Goal: Task Accomplishment & Management: Complete application form

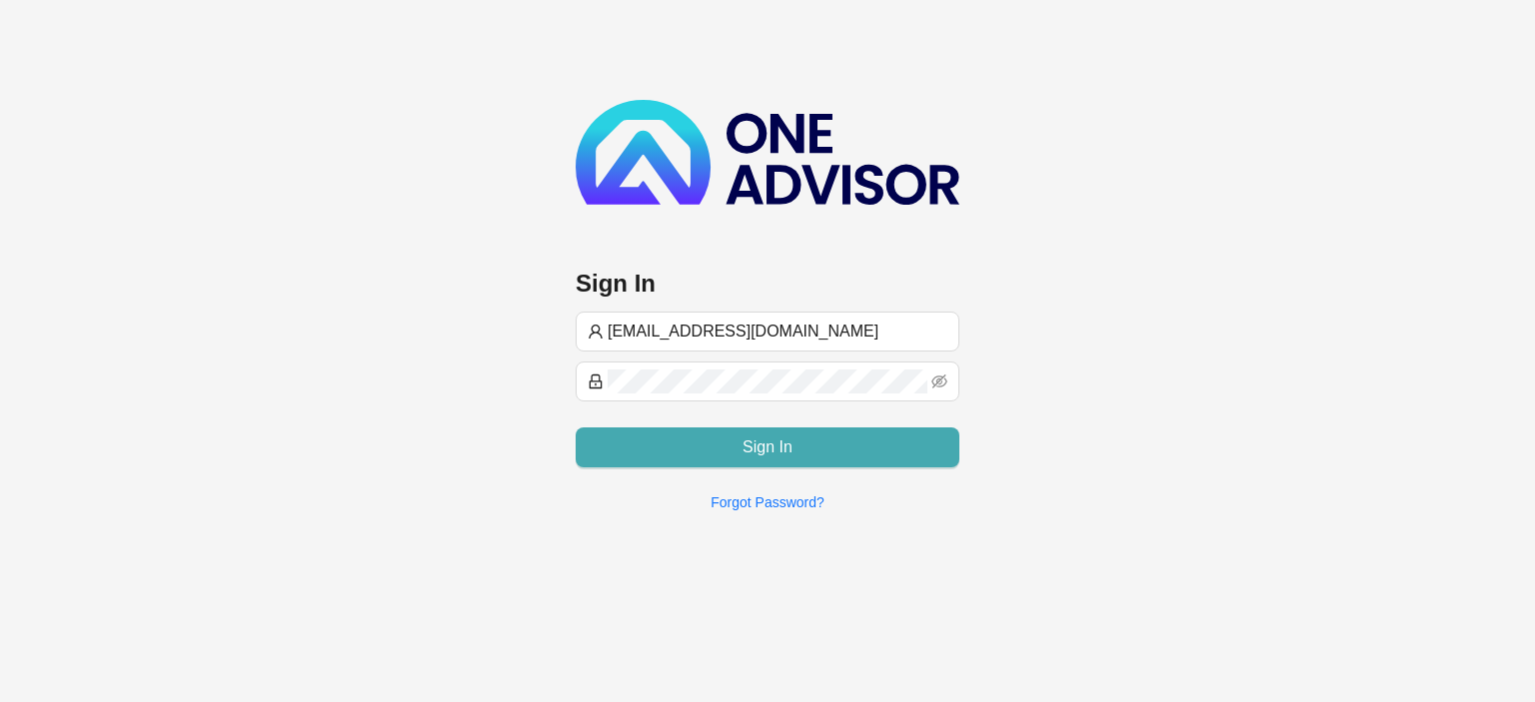
type input "[EMAIL_ADDRESS][DOMAIN_NAME]"
click at [675, 457] on button "Sign In" at bounding box center [767, 448] width 384 height 40
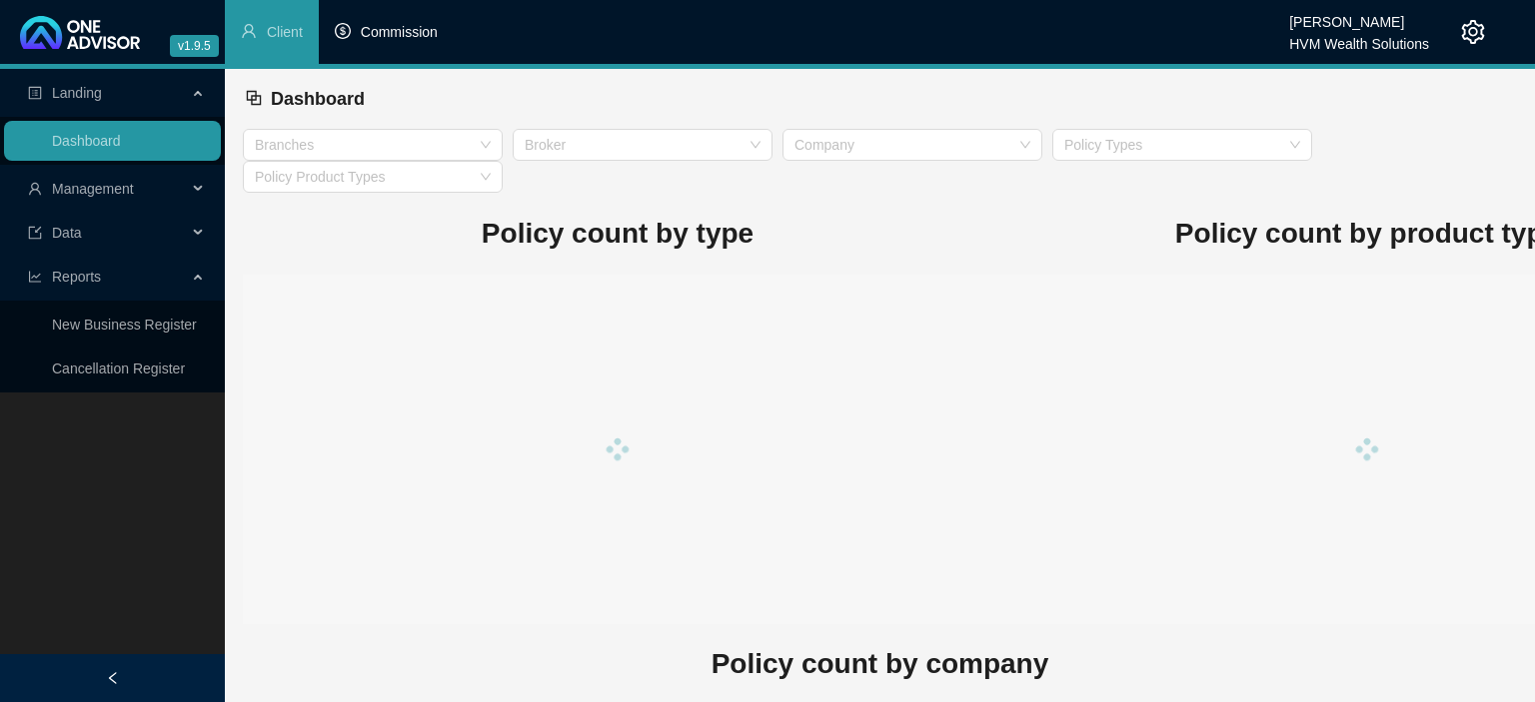
click at [374, 38] on span "Commission" at bounding box center [399, 32] width 77 height 16
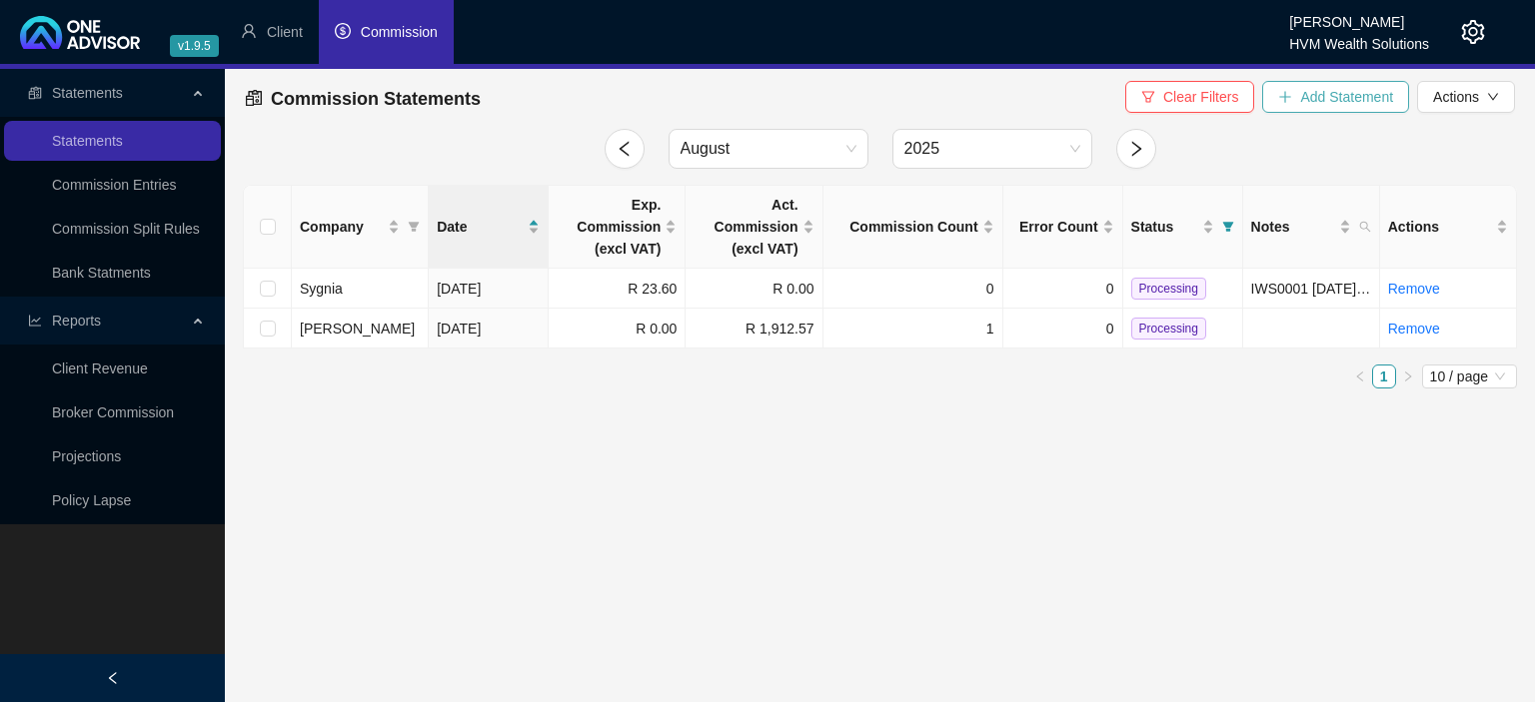
click at [1357, 98] on span "Add Statement" at bounding box center [1346, 97] width 93 height 22
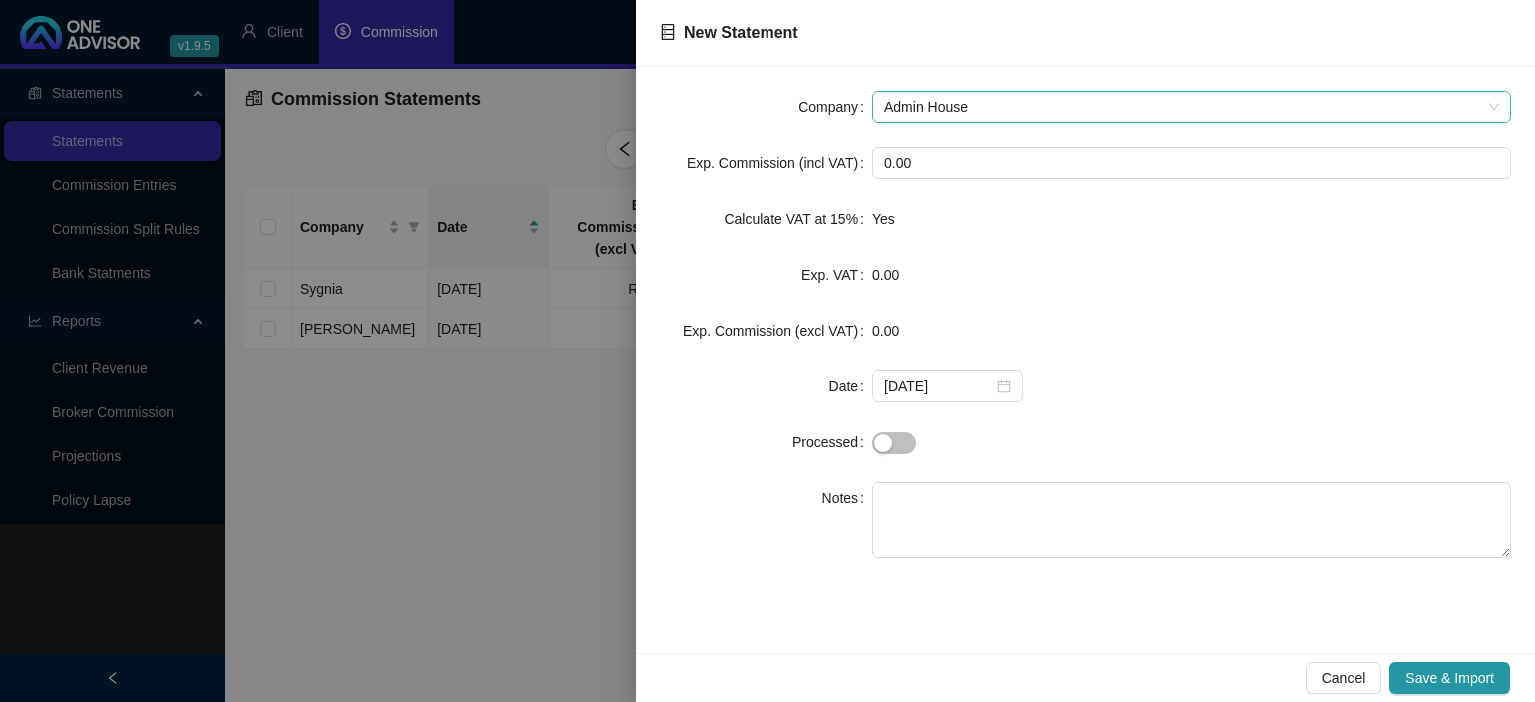
click at [1020, 96] on span "Admin House" at bounding box center [1191, 107] width 614 height 30
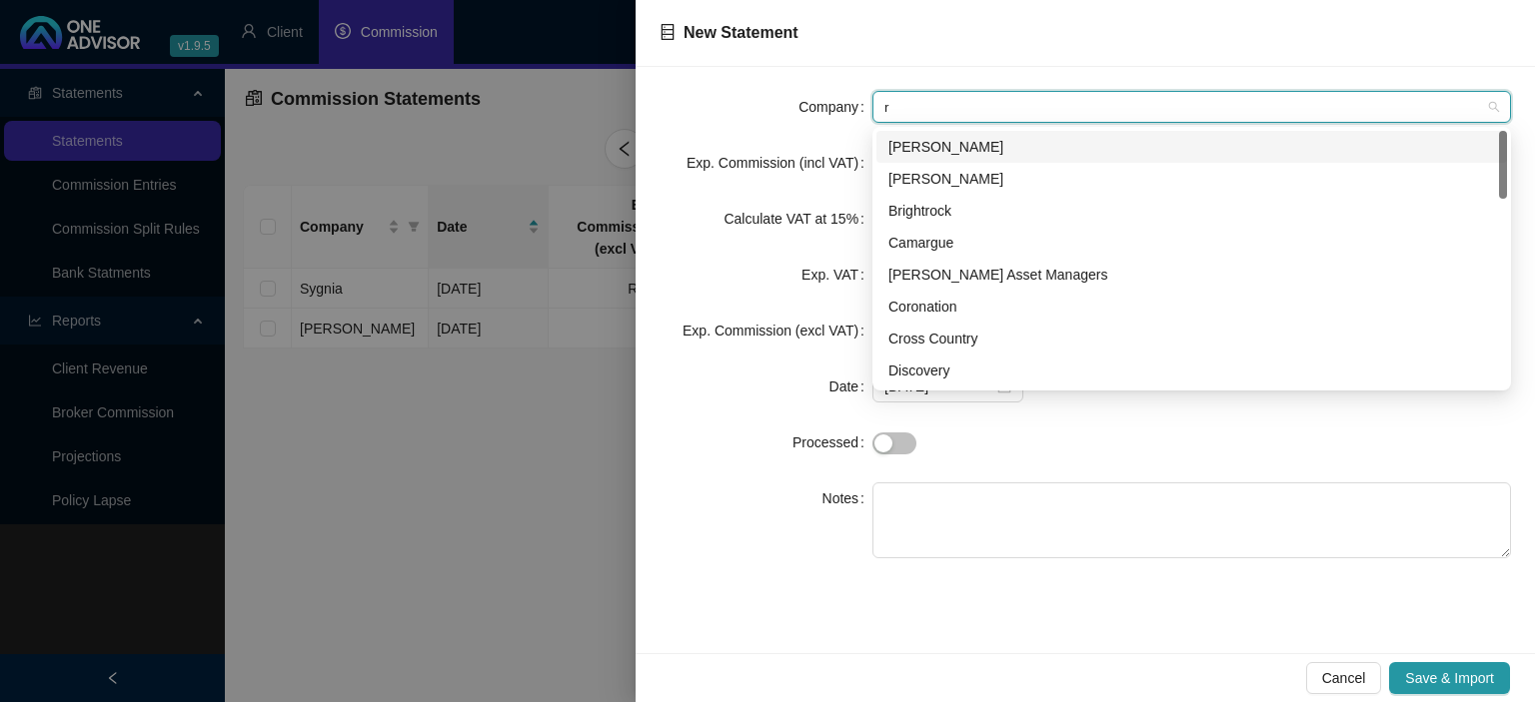
type input "ro"
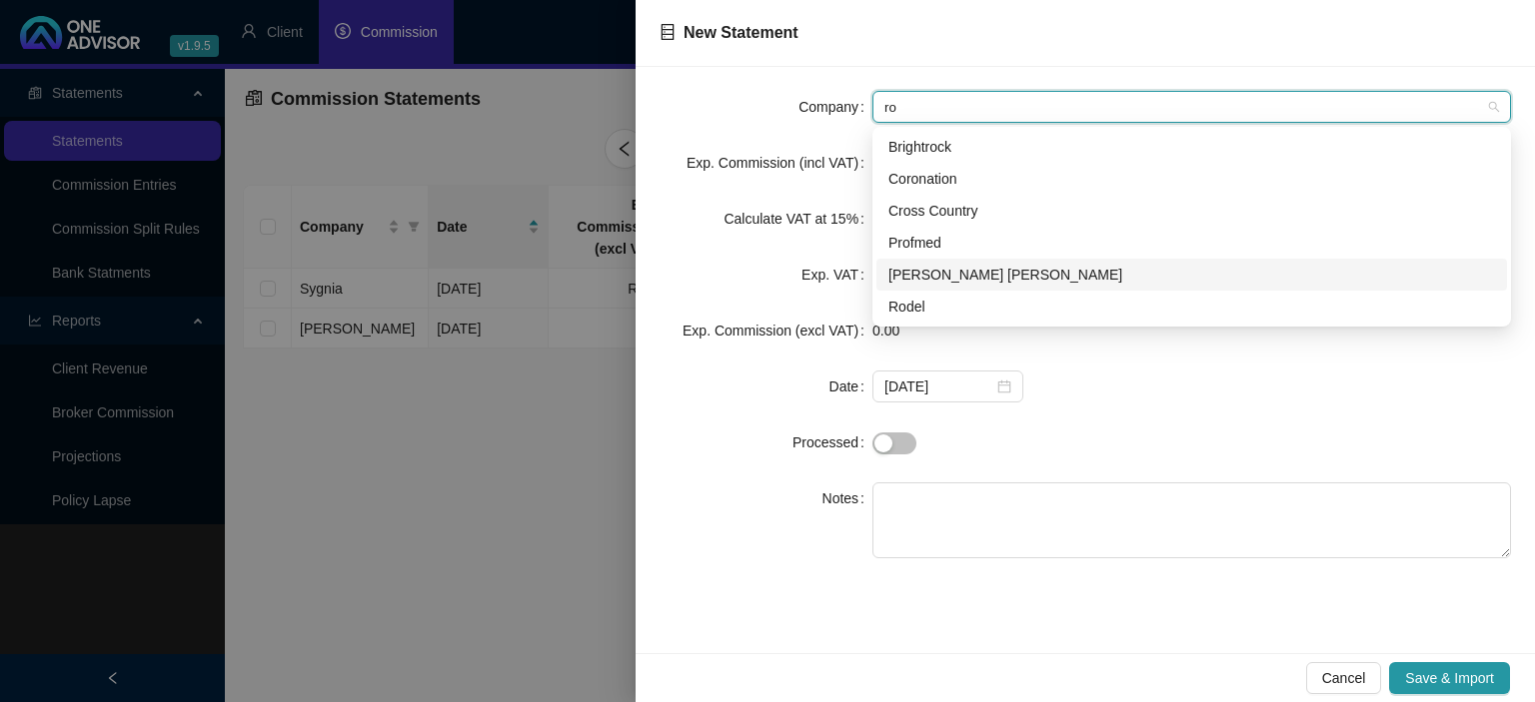
click at [923, 279] on div "[PERSON_NAME] [PERSON_NAME]" at bounding box center [1191, 275] width 606 height 22
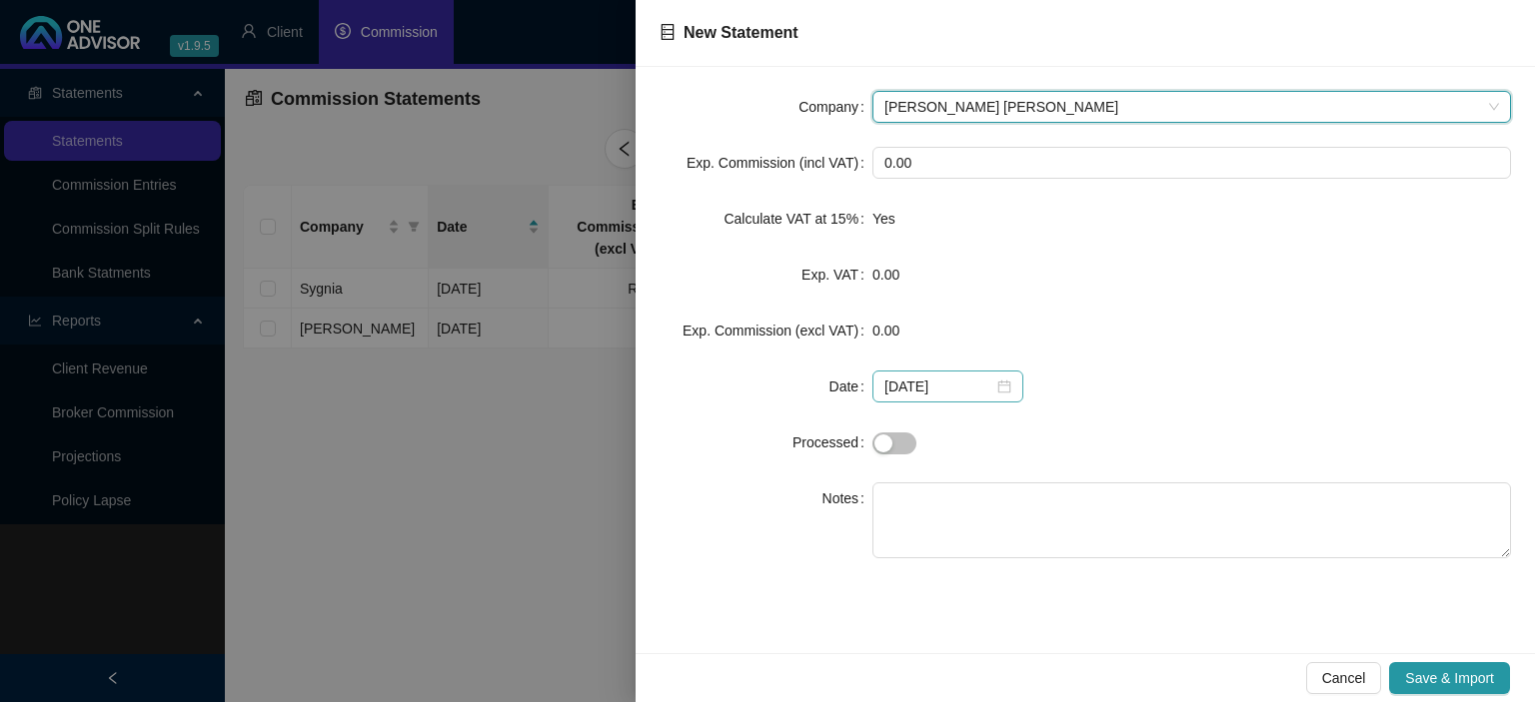
click at [993, 390] on div "[DATE]" at bounding box center [947, 387] width 127 height 22
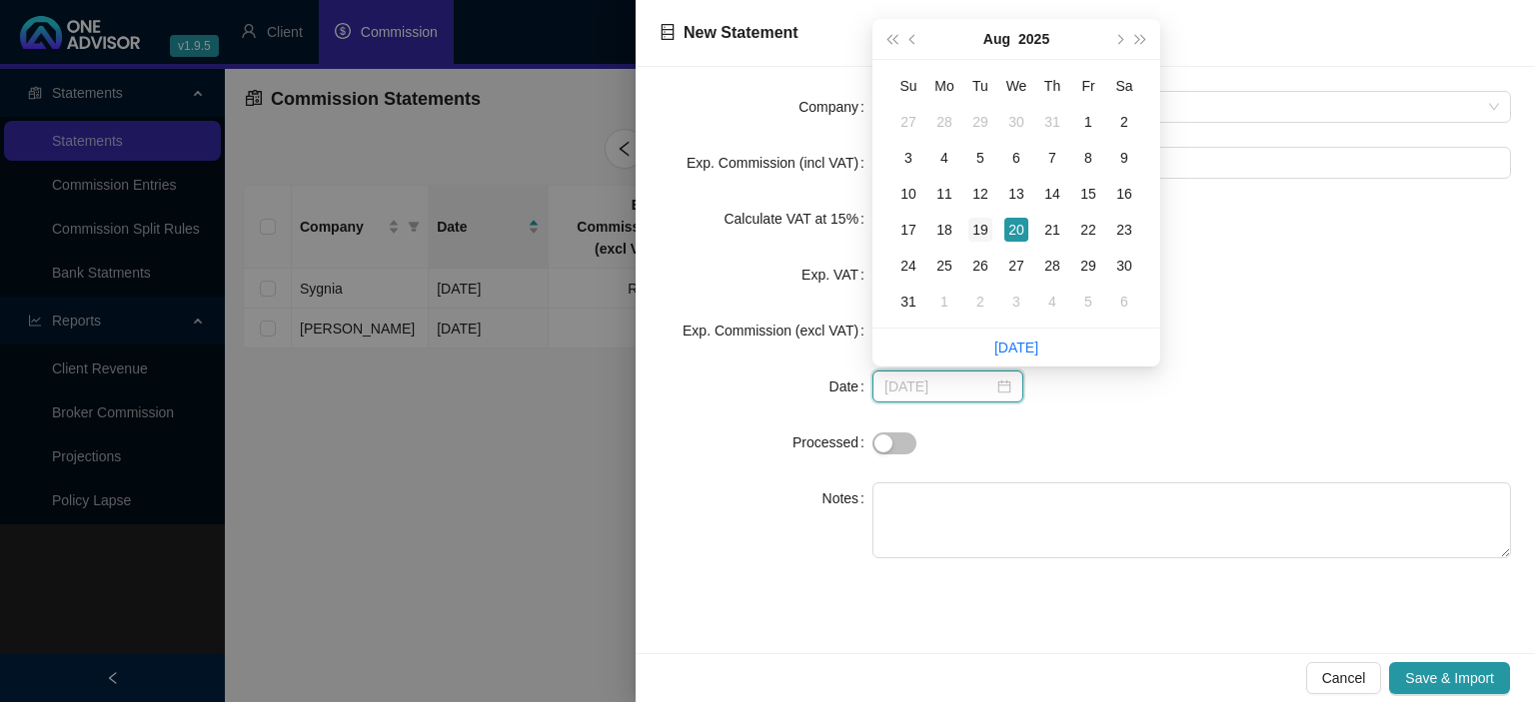
type input "[DATE]"
click at [985, 233] on div "19" at bounding box center [980, 230] width 24 height 24
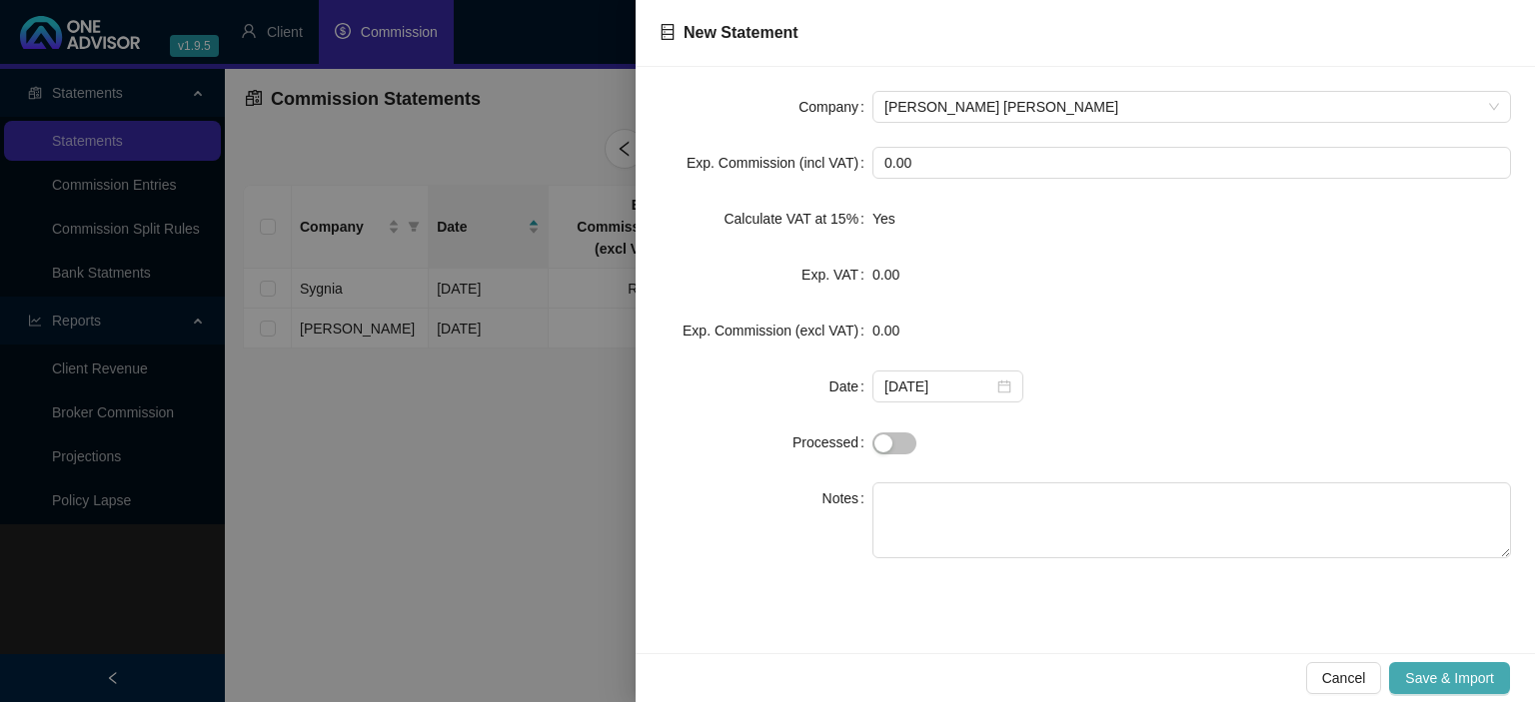
click at [1429, 666] on button "Save & Import" at bounding box center [1449, 678] width 121 height 32
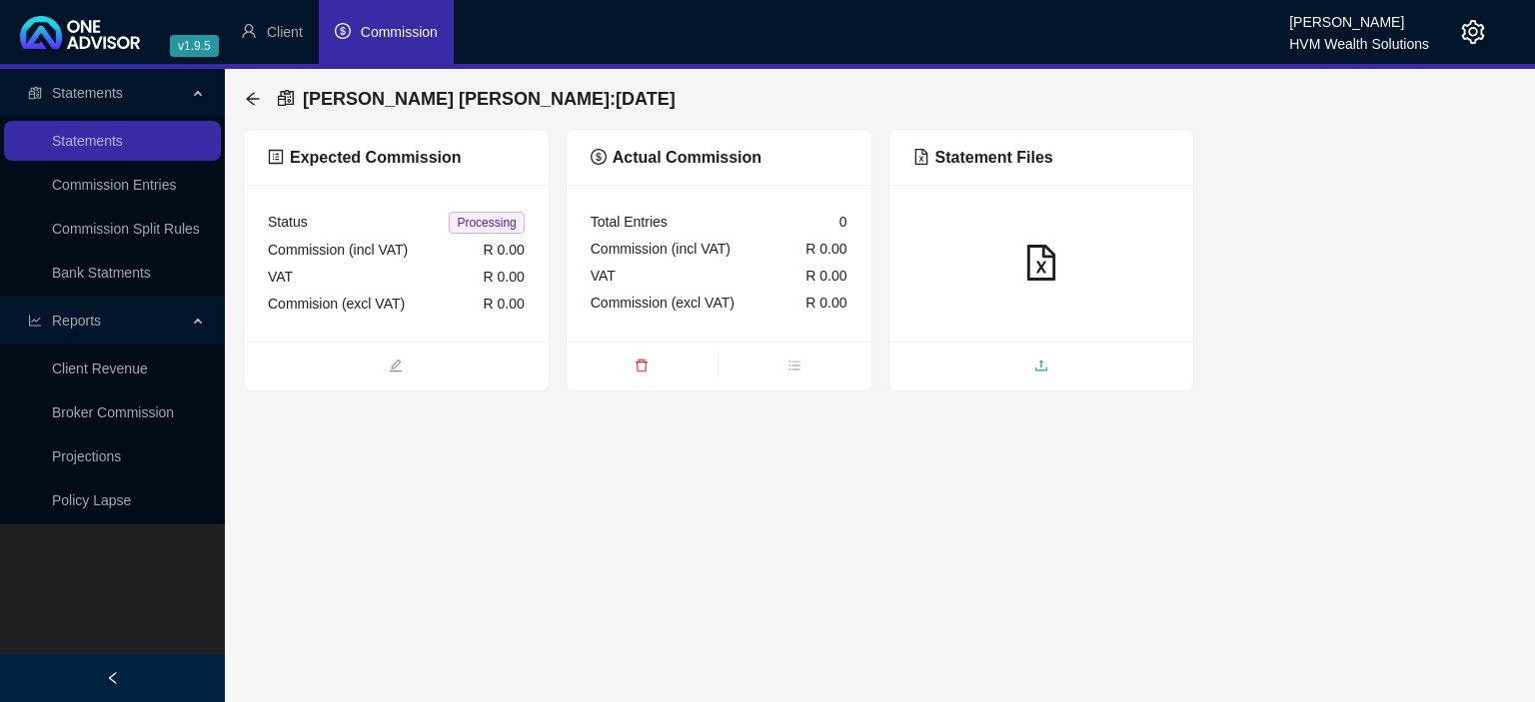
click at [1018, 369] on span "upload" at bounding box center [1041, 368] width 305 height 22
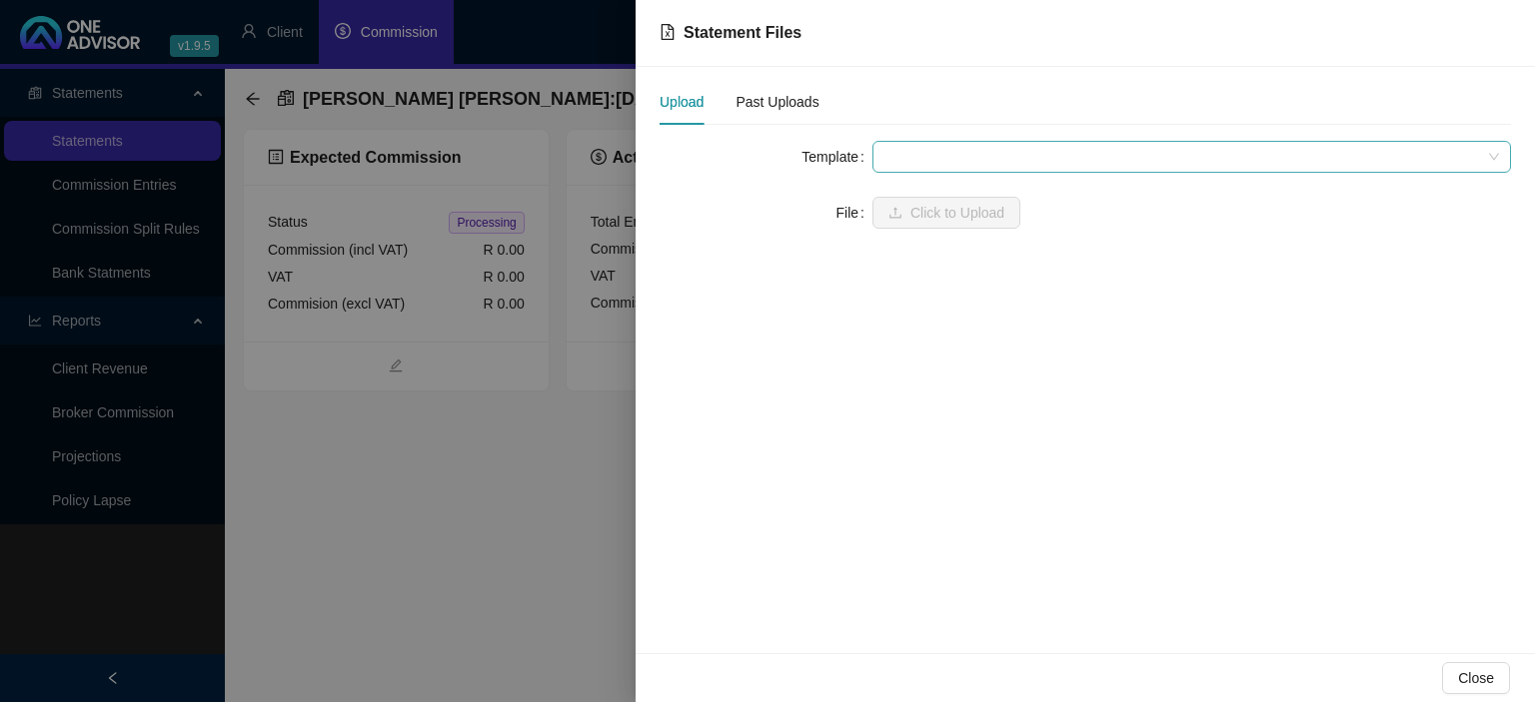
click at [925, 153] on span at bounding box center [1191, 157] width 614 height 30
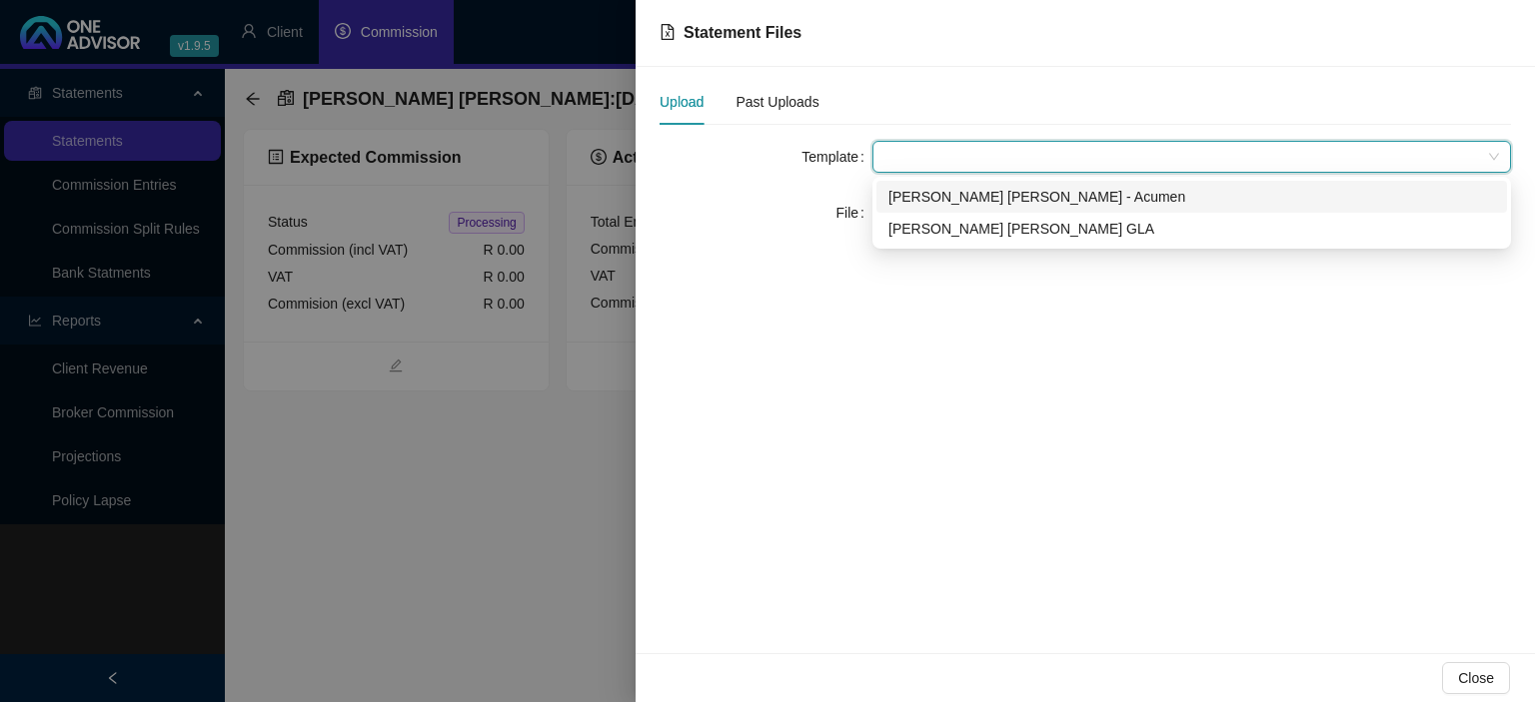
click at [923, 198] on div "[PERSON_NAME] [PERSON_NAME] - Acumen" at bounding box center [1191, 197] width 606 height 22
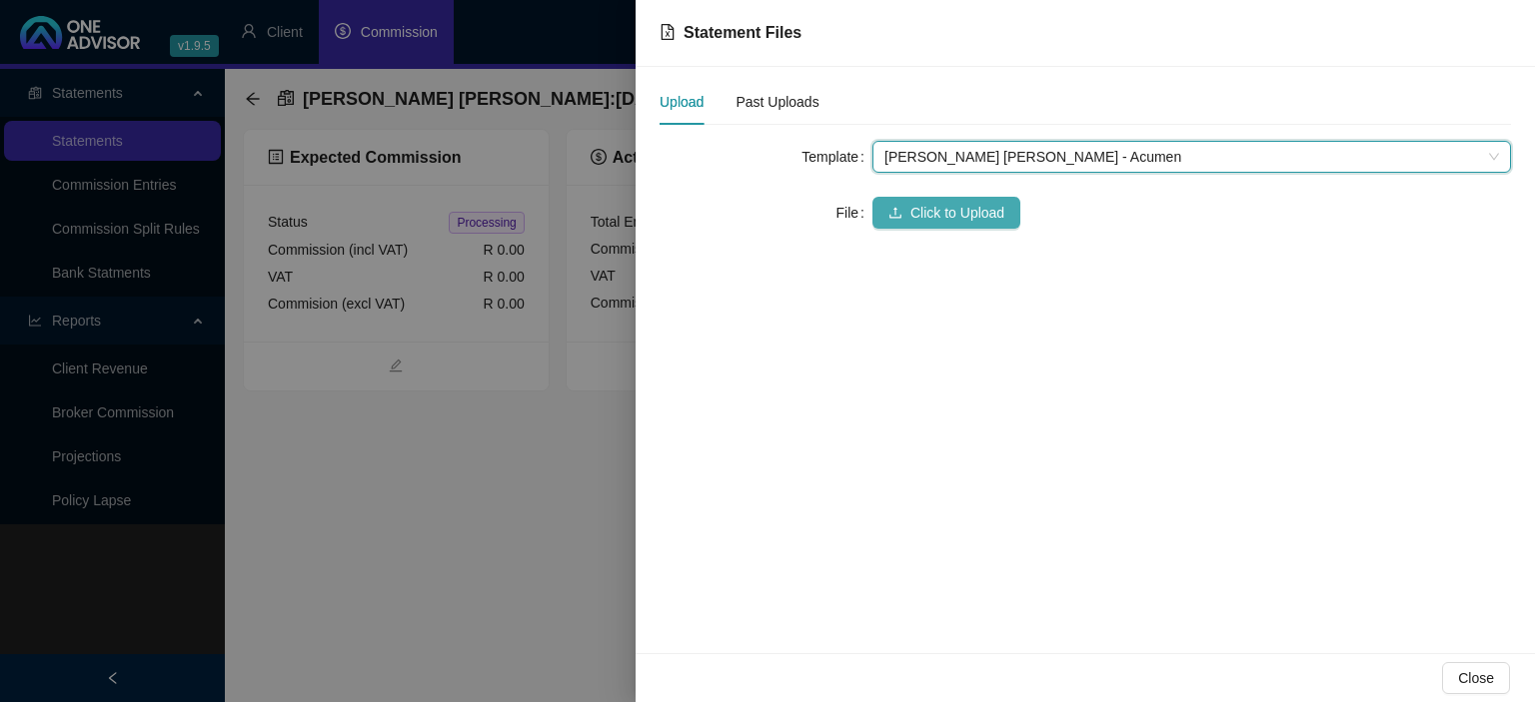
click at [917, 205] on span "Click to Upload" at bounding box center [957, 213] width 94 height 22
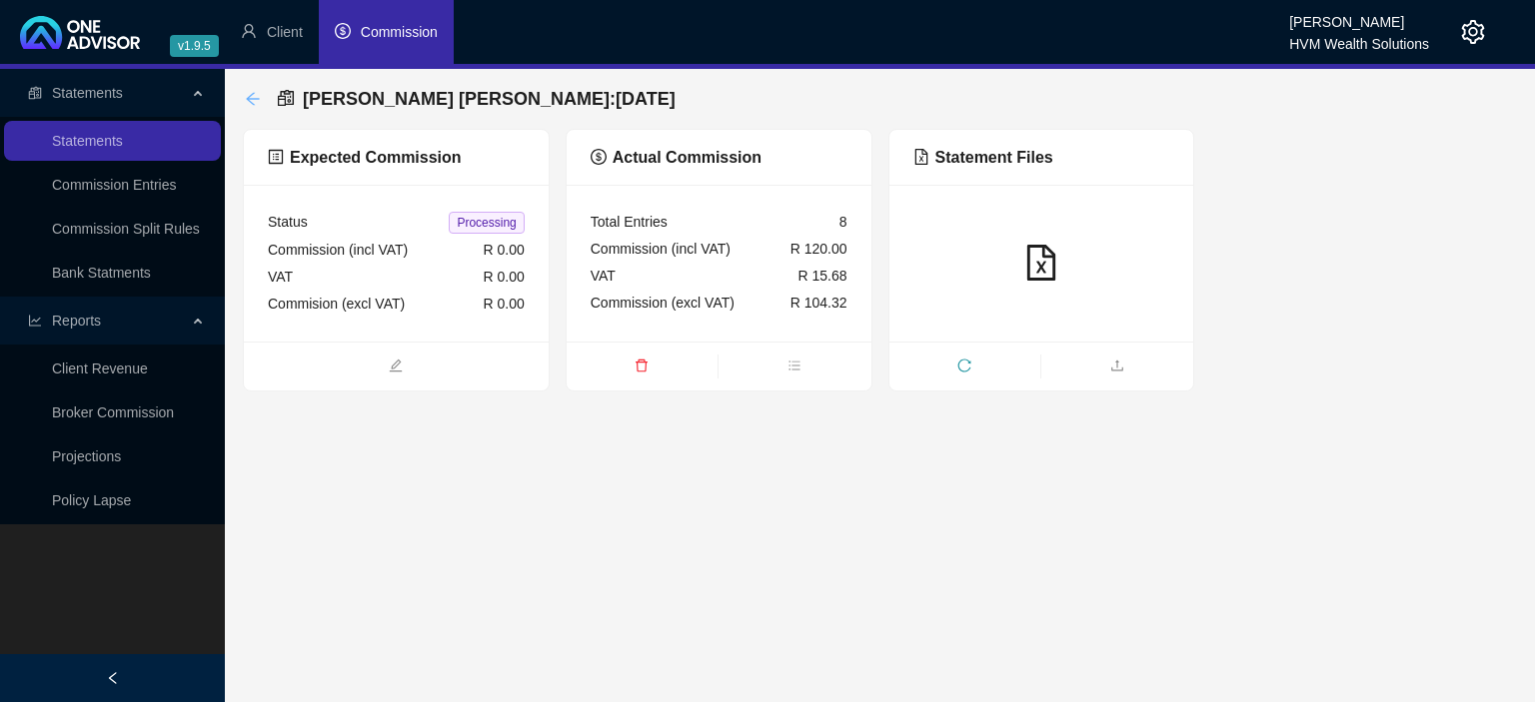
click at [253, 98] on icon "arrow-left" at bounding box center [253, 99] width 16 height 16
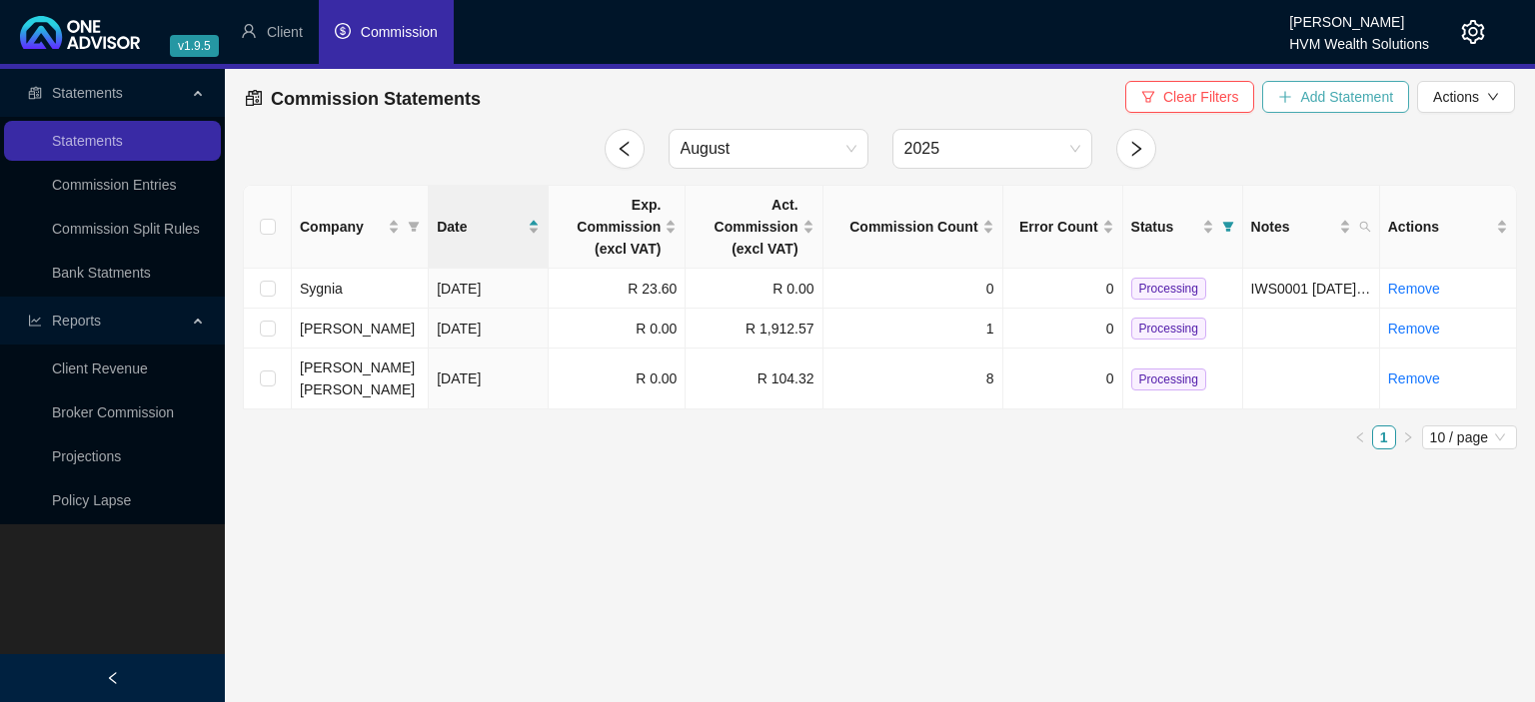
click at [1303, 105] on span "Add Statement" at bounding box center [1346, 97] width 93 height 22
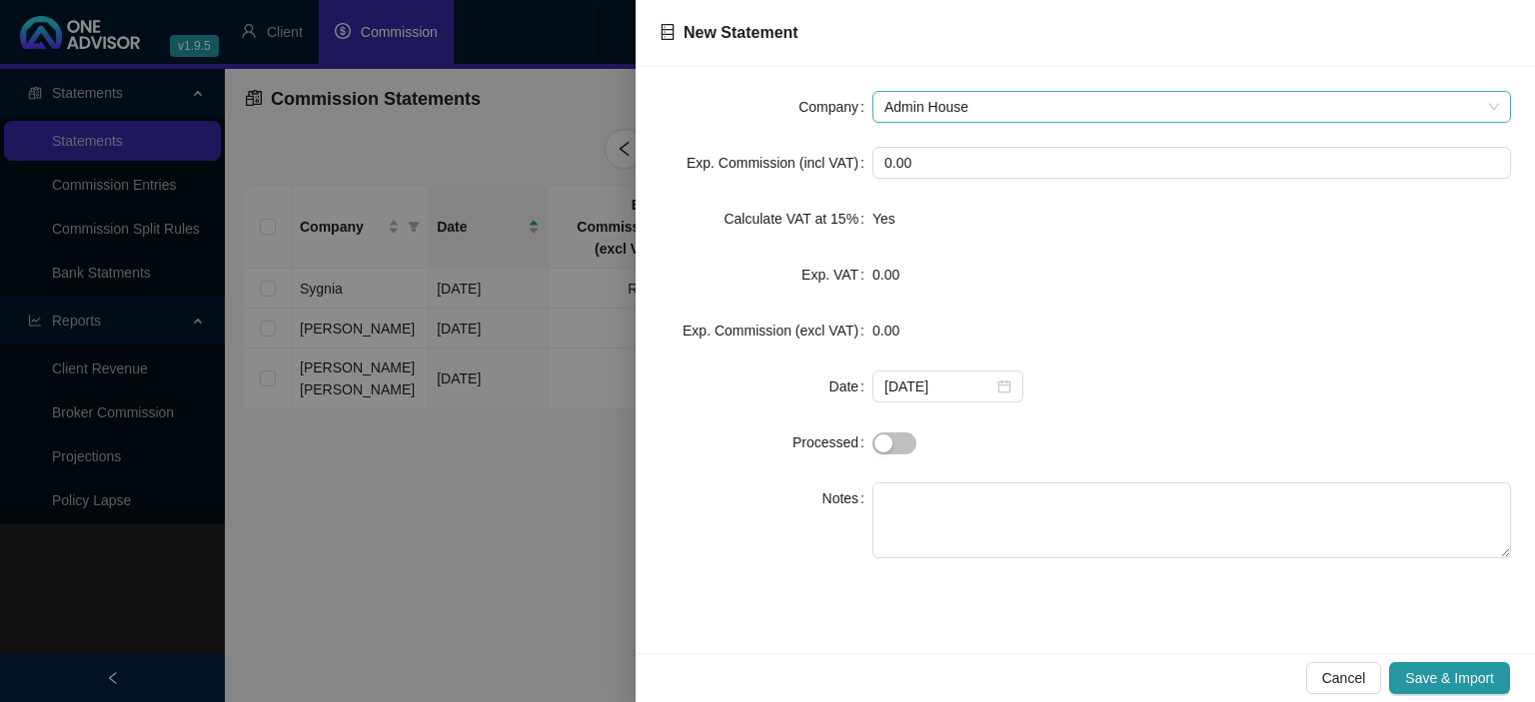
click at [993, 104] on span "Admin House" at bounding box center [1191, 107] width 614 height 30
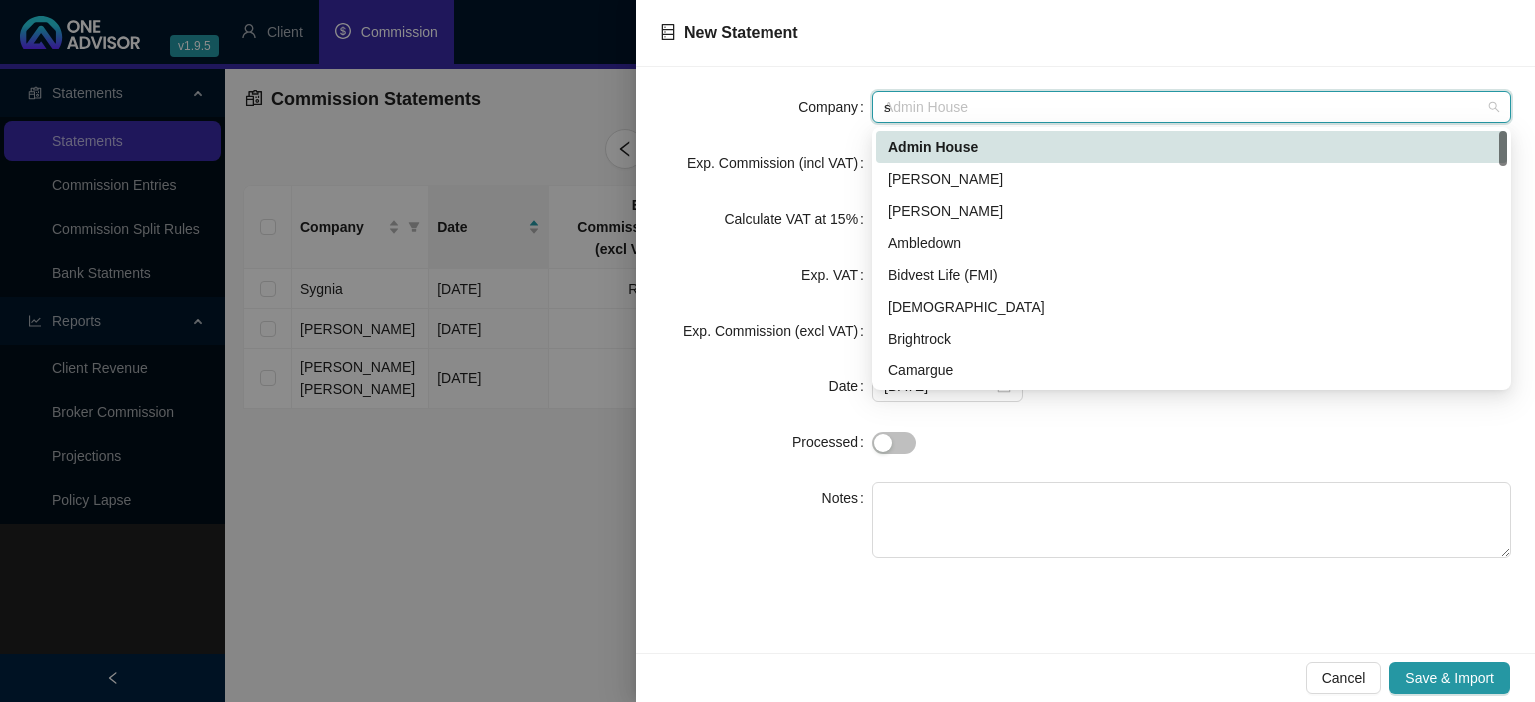
type input "sa"
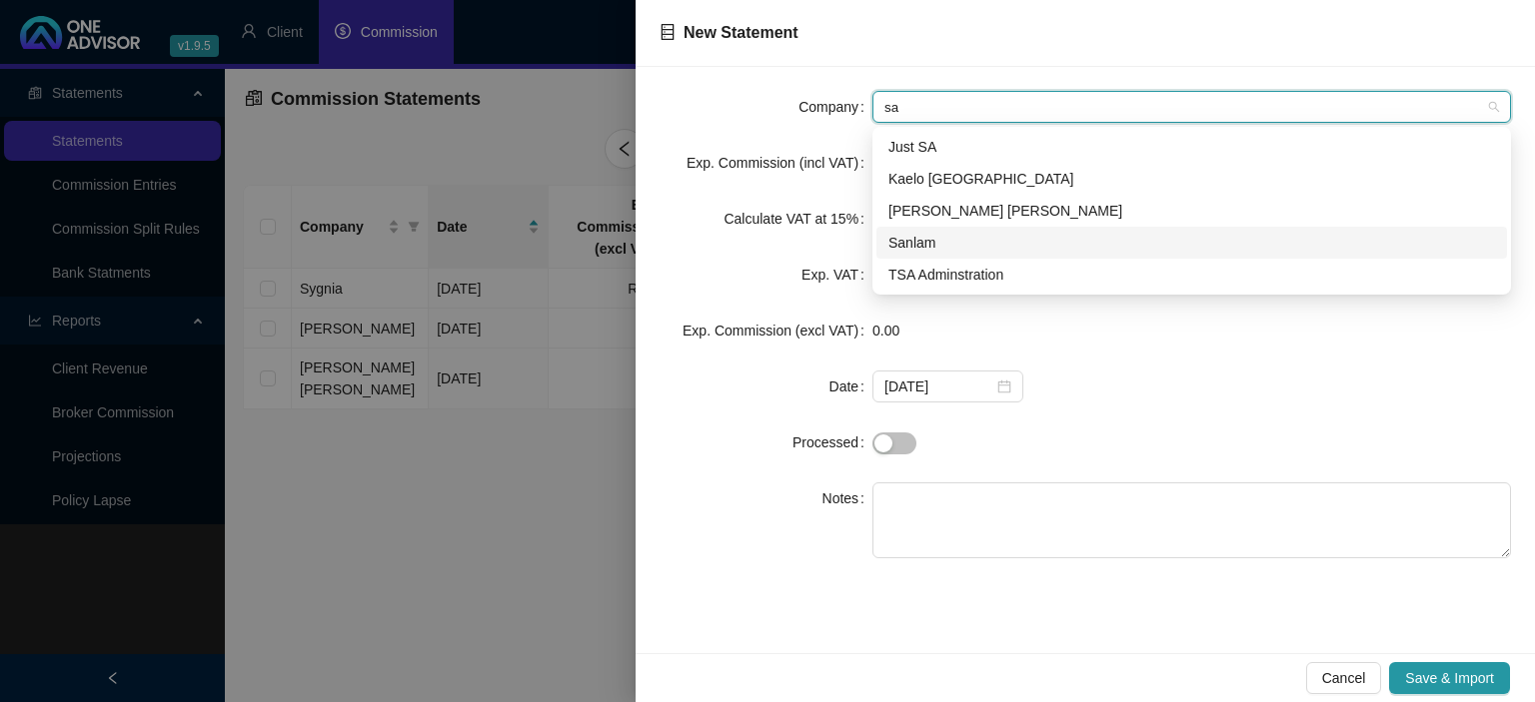
click at [926, 240] on div "Sanlam" at bounding box center [1191, 243] width 606 height 22
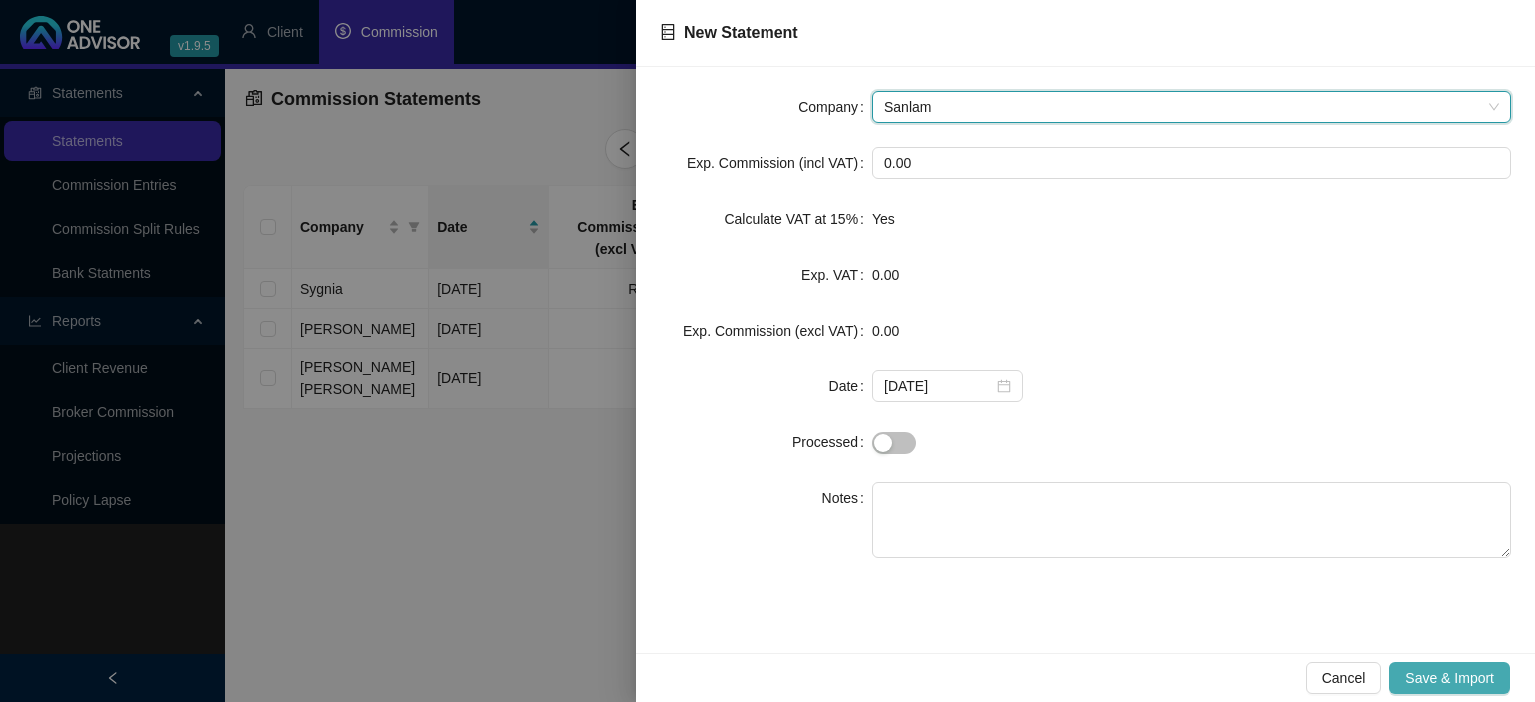
click at [1414, 673] on span "Save & Import" at bounding box center [1449, 678] width 89 height 22
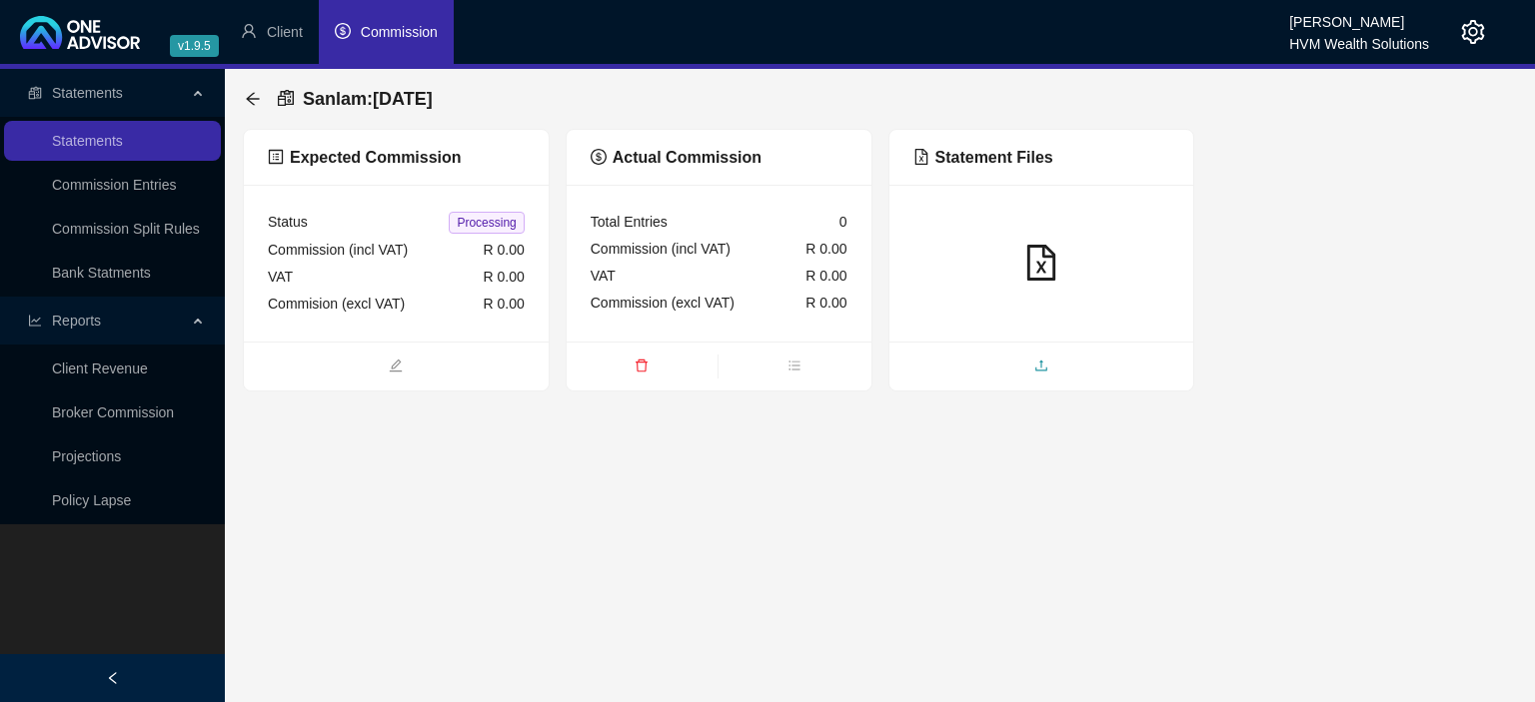
click at [948, 364] on span "upload" at bounding box center [1041, 368] width 305 height 22
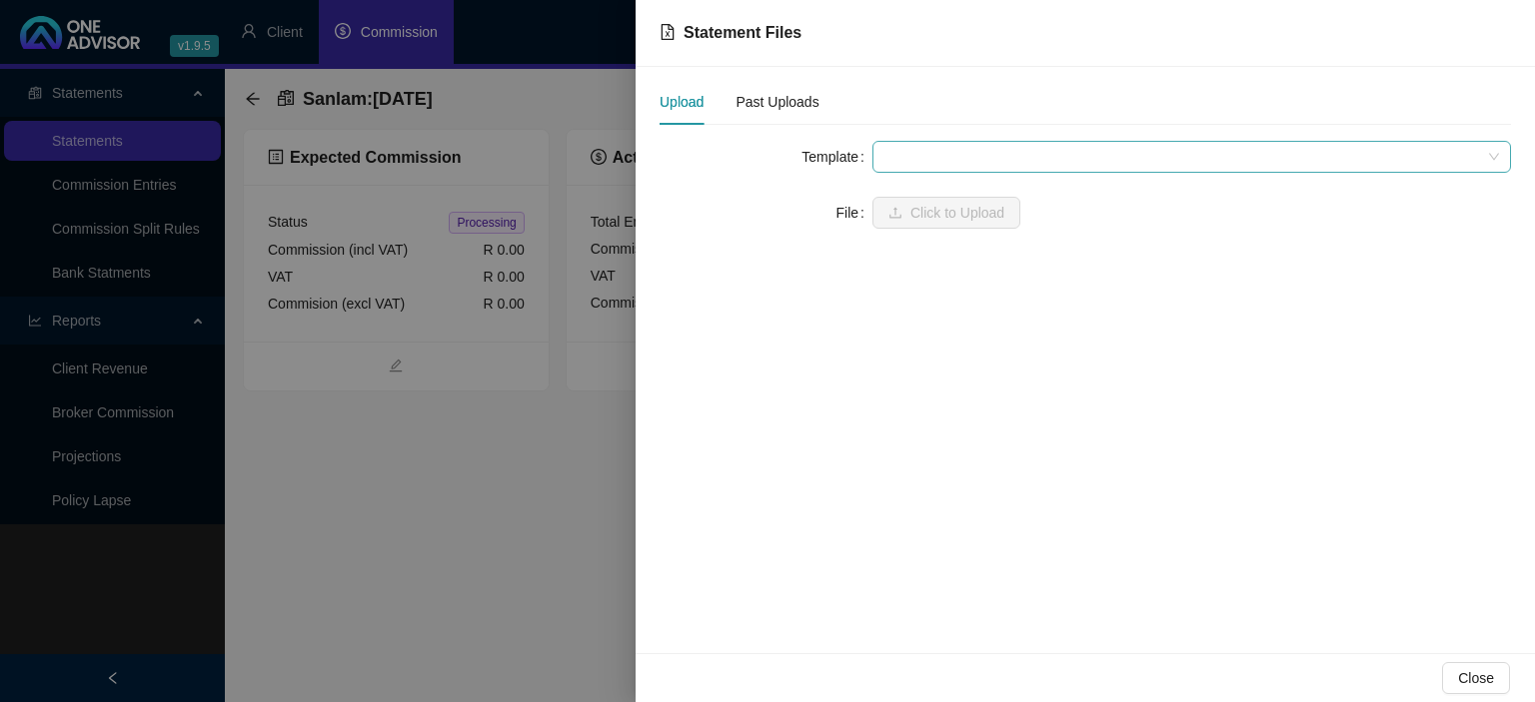
click at [900, 154] on span at bounding box center [1191, 157] width 614 height 30
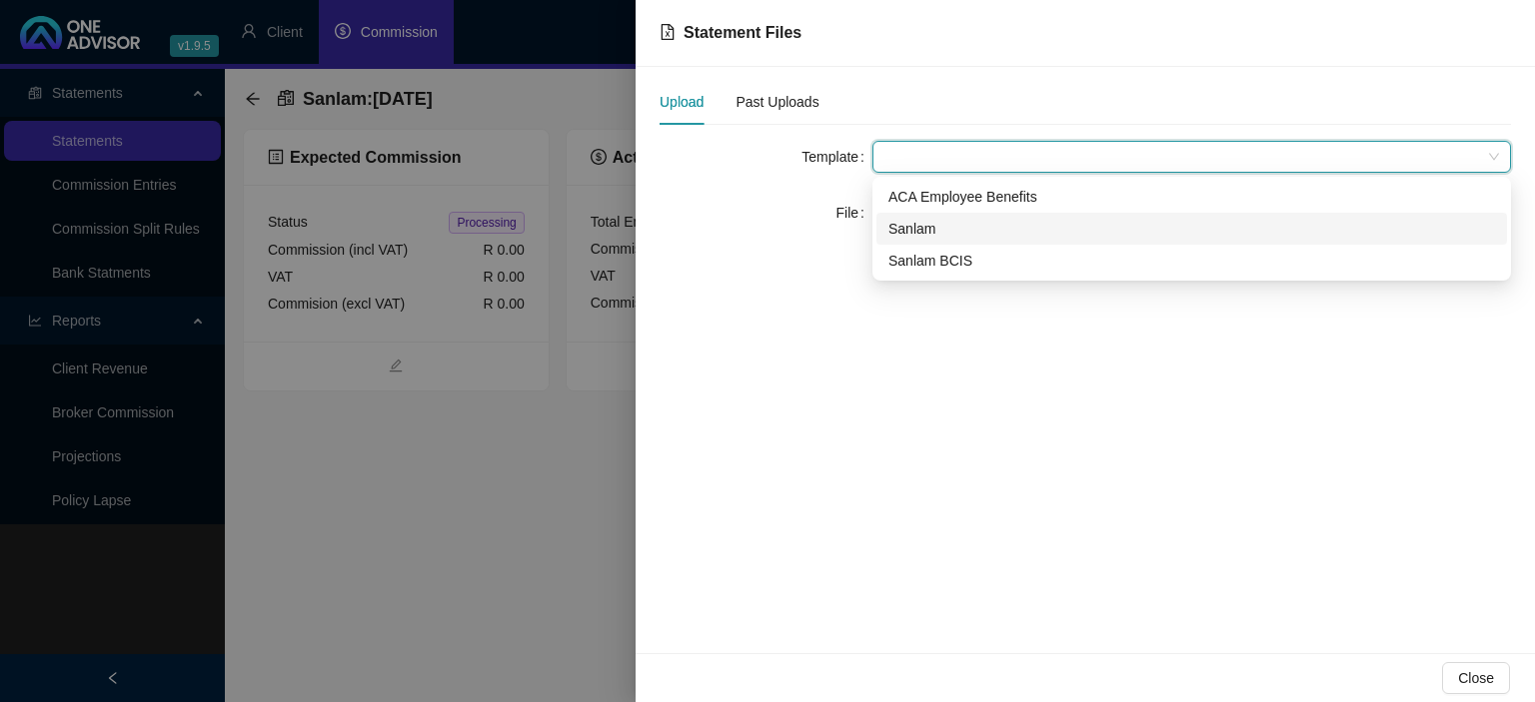
click at [919, 226] on div "Sanlam" at bounding box center [1191, 229] width 606 height 22
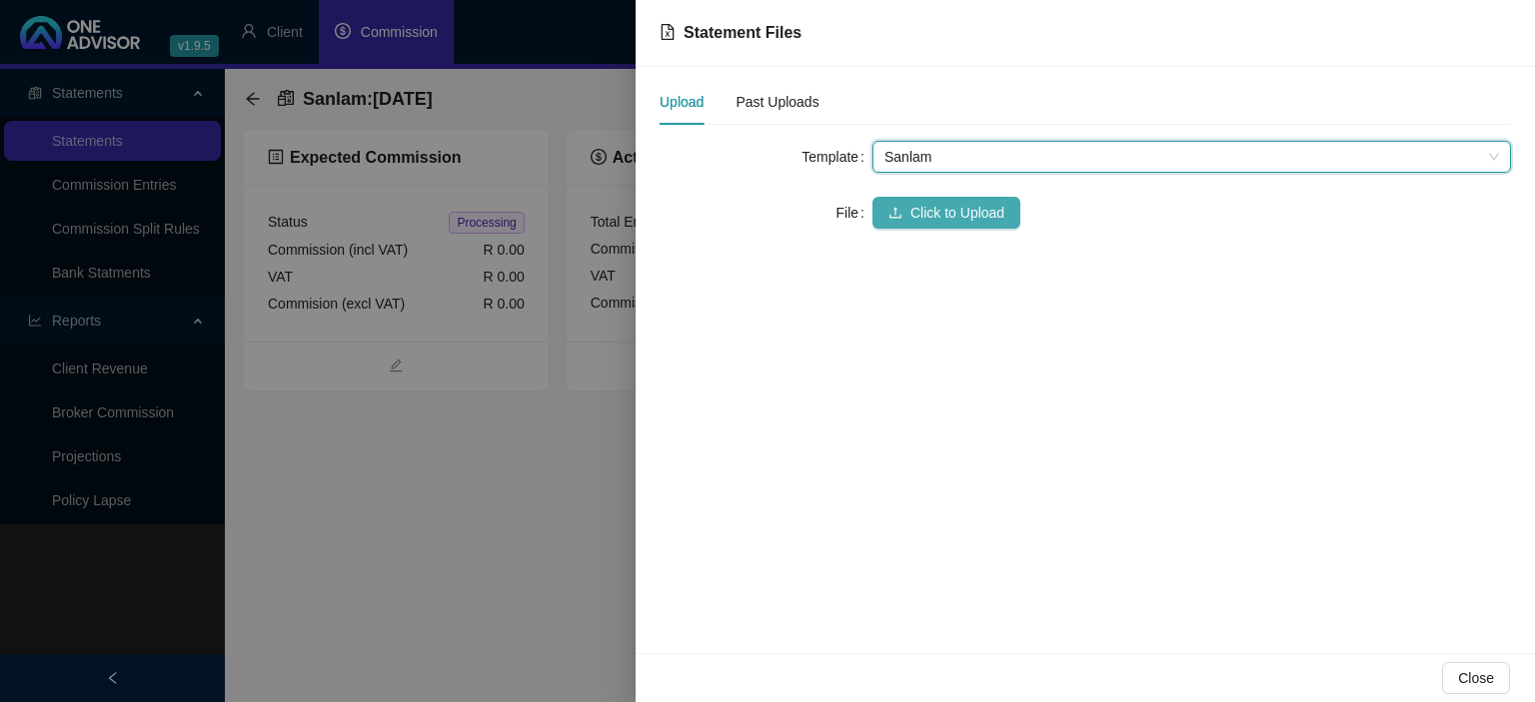
click at [919, 226] on button "Click to Upload" at bounding box center [946, 213] width 148 height 32
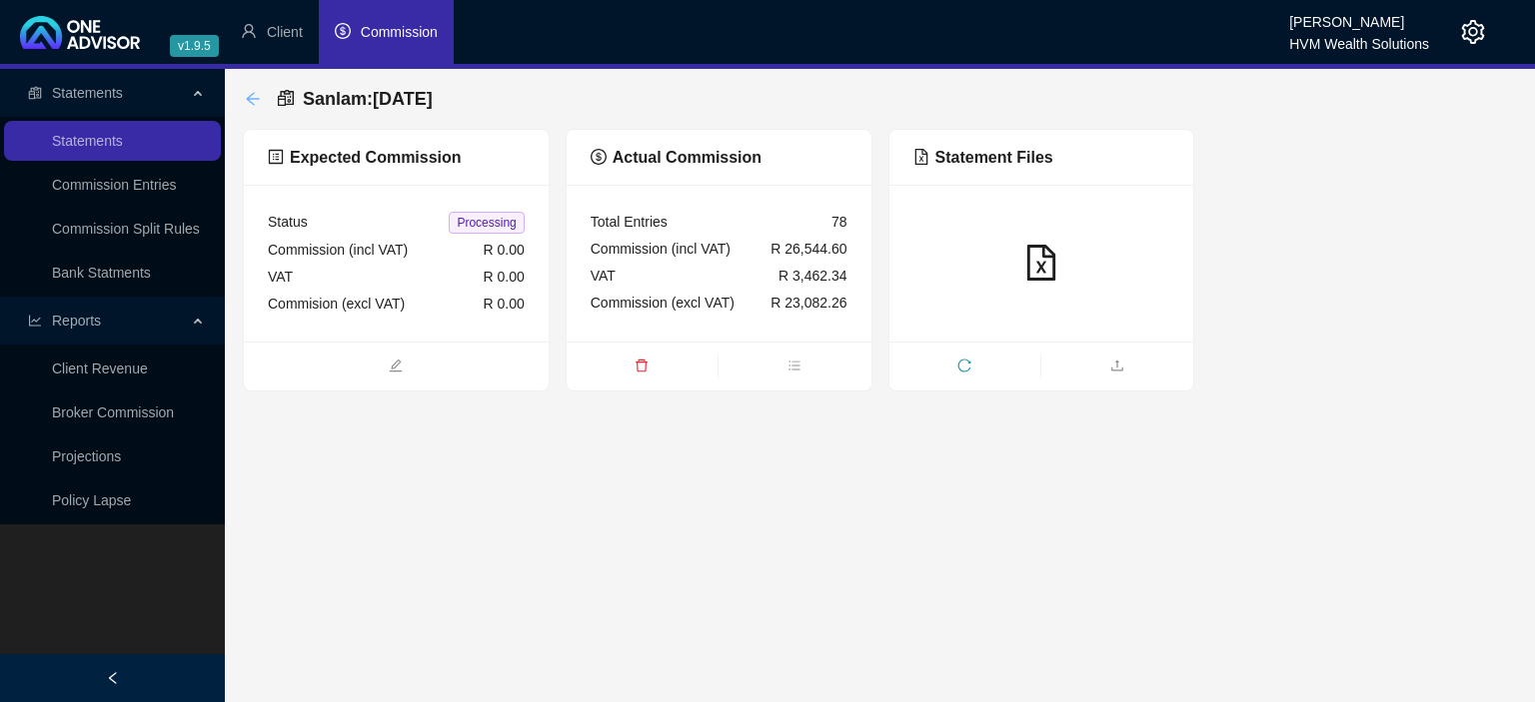
click at [249, 99] on icon "arrow-left" at bounding box center [252, 98] width 13 height 13
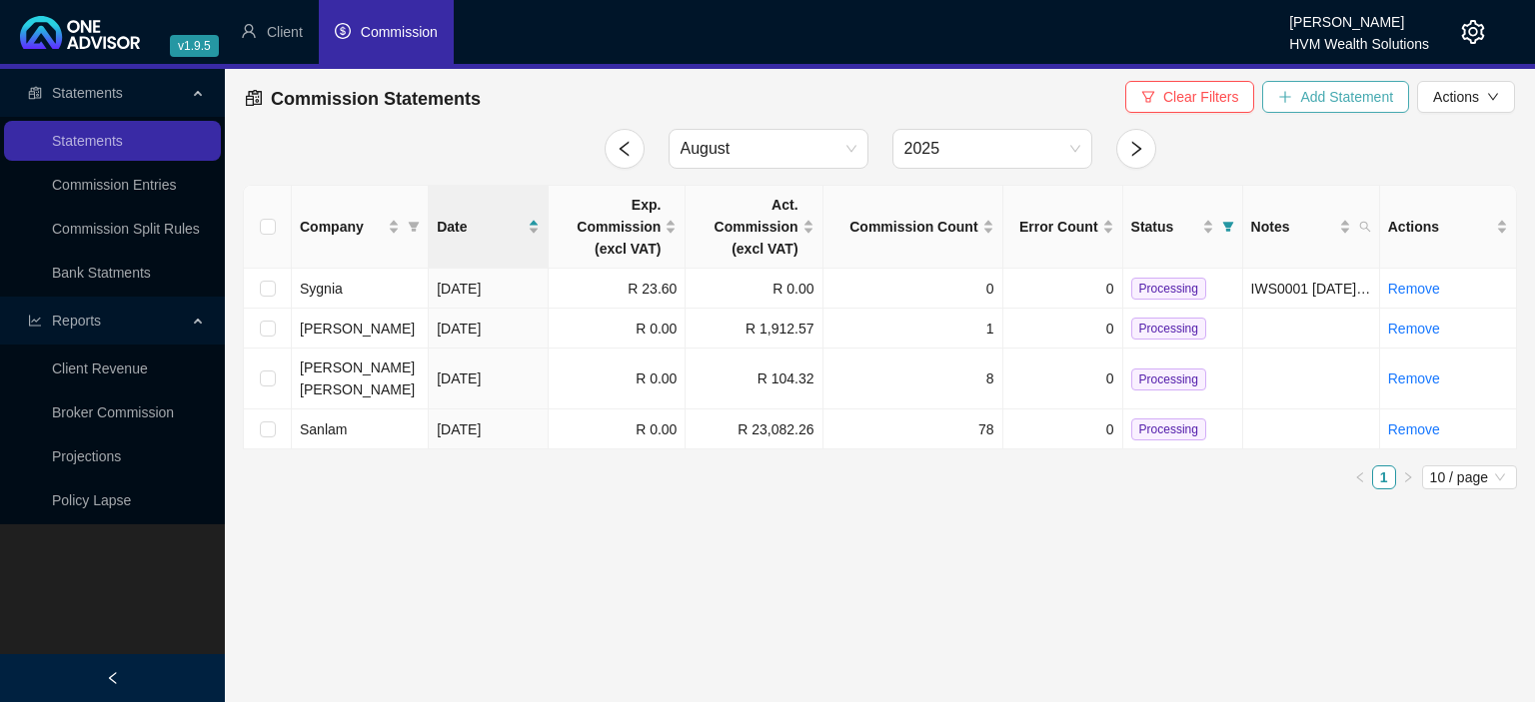
click at [1283, 97] on icon "plus" at bounding box center [1285, 97] width 14 height 14
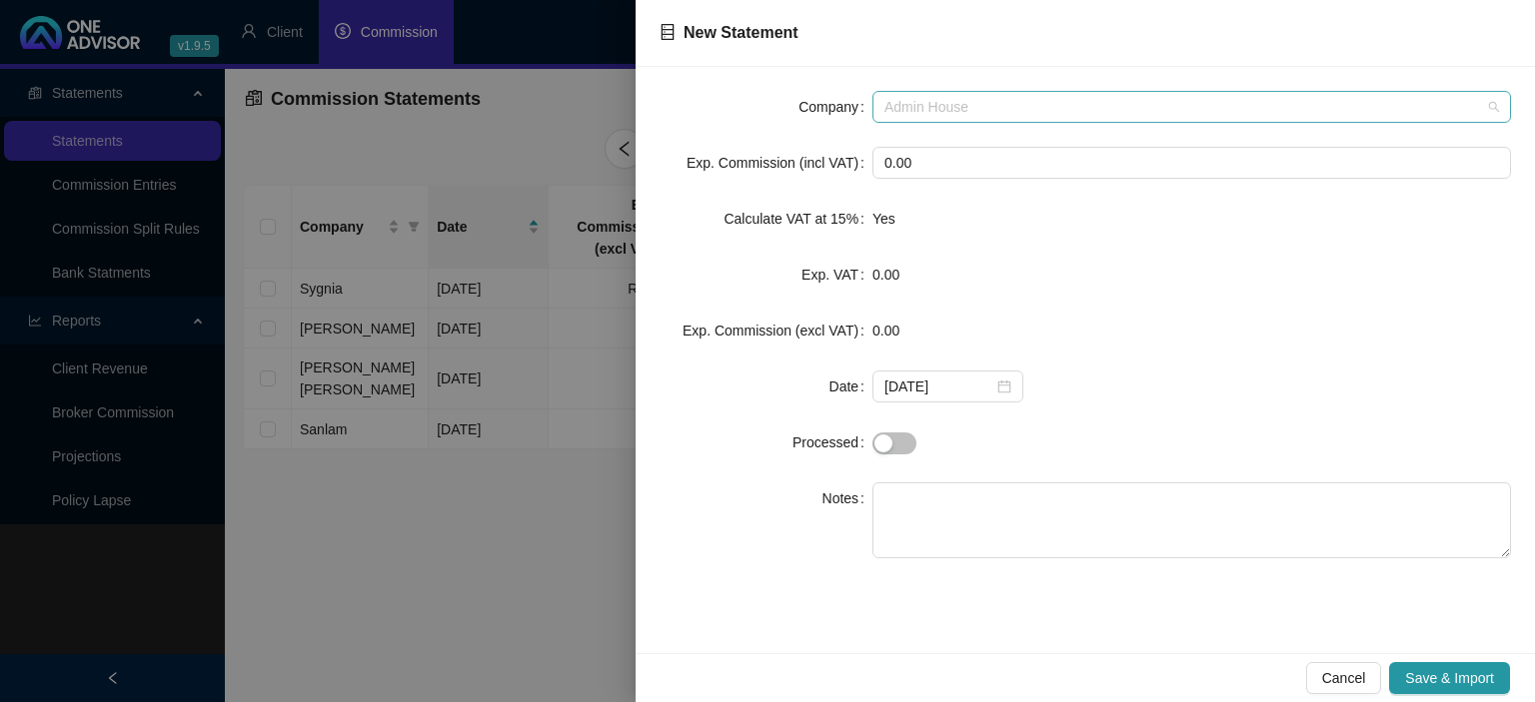
click at [953, 112] on span "Admin House" at bounding box center [1191, 107] width 614 height 30
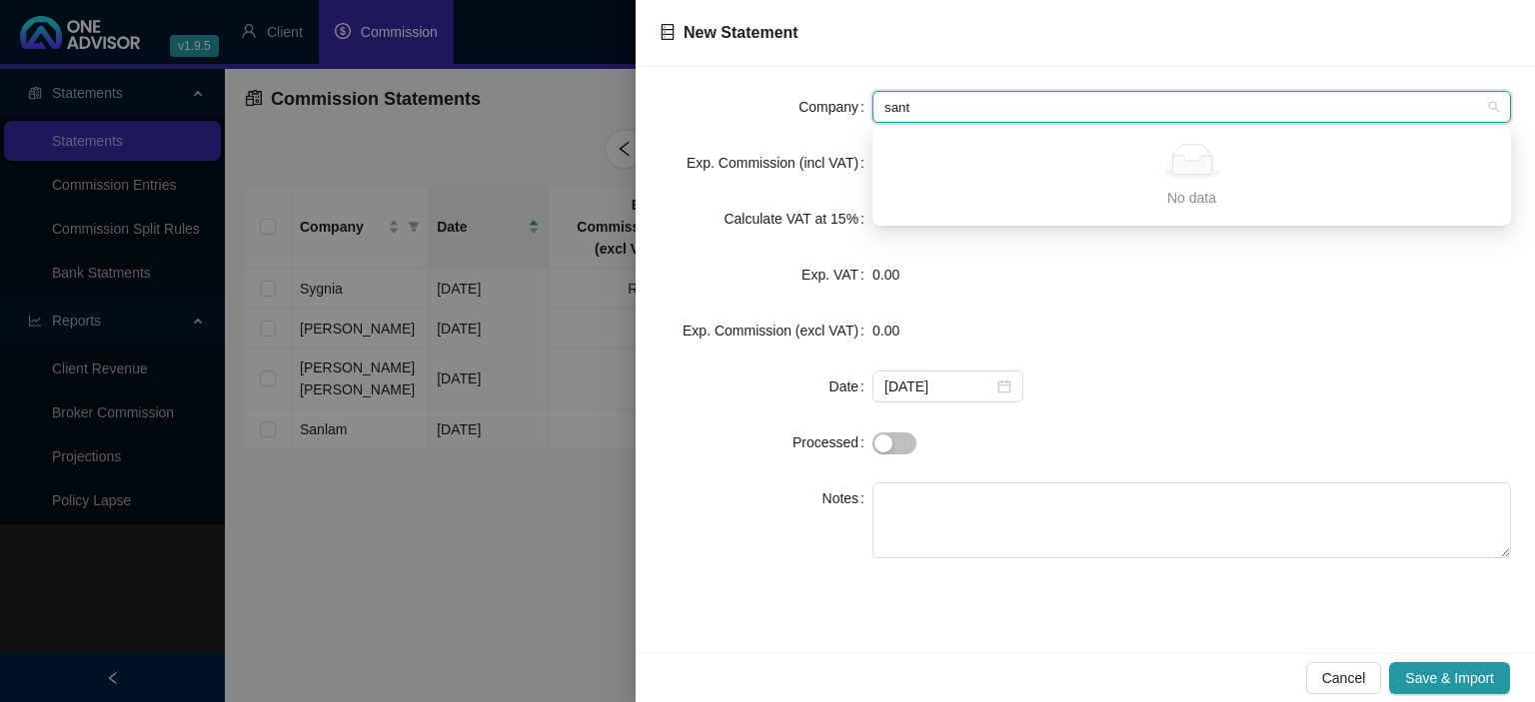
drag, startPoint x: 949, startPoint y: 116, endPoint x: 845, endPoint y: 107, distance: 104.3
click at [884, 107] on input "sant" at bounding box center [1182, 107] width 596 height 30
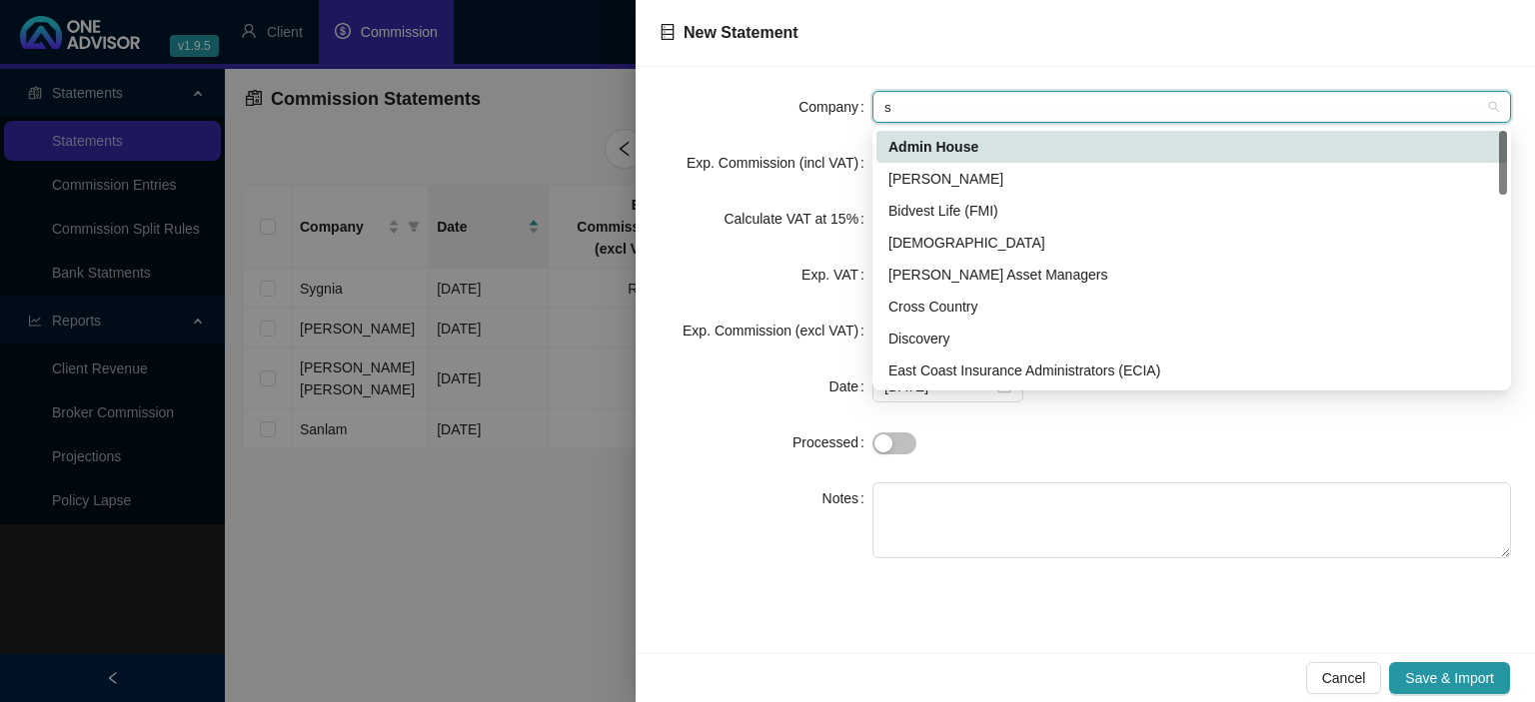
type input "sh"
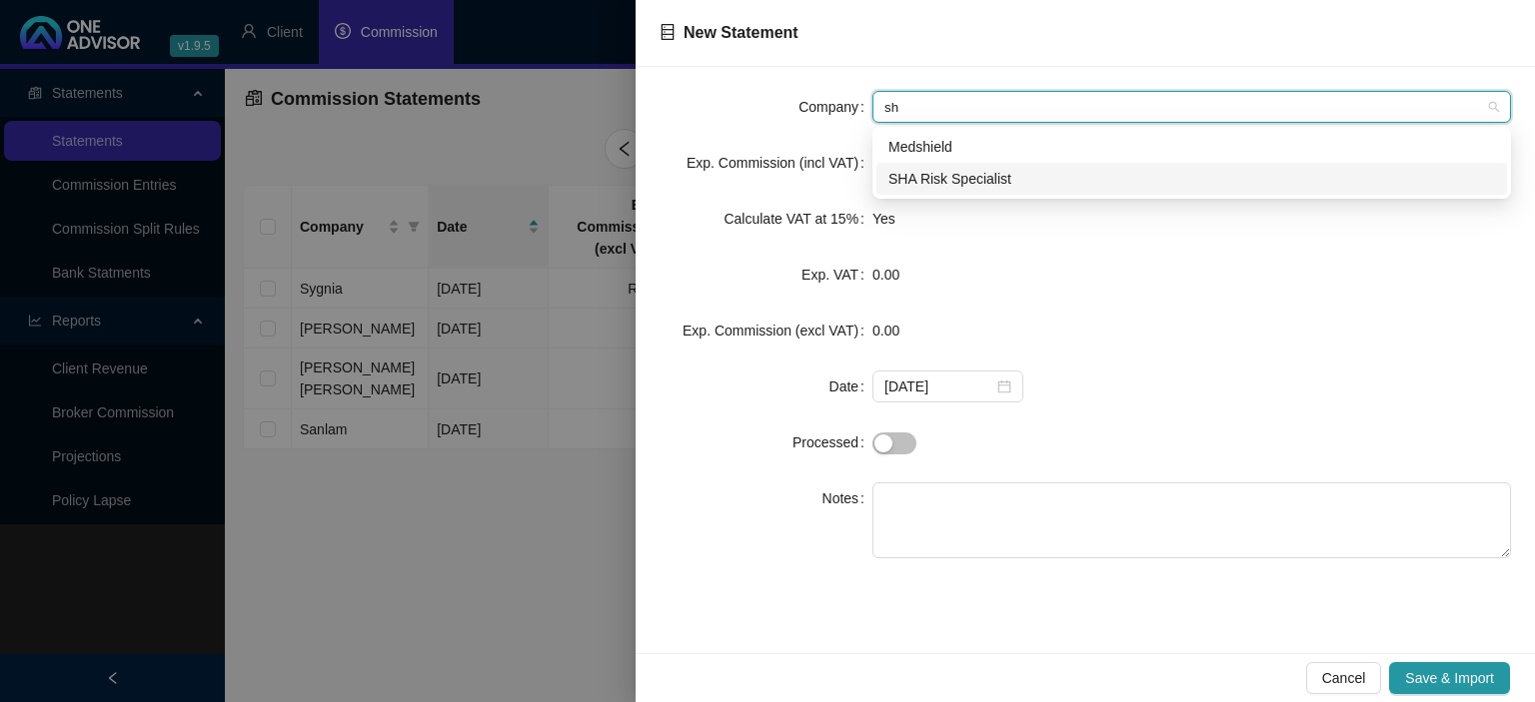
click at [963, 179] on div "SHA Risk Specialist" at bounding box center [1191, 179] width 606 height 22
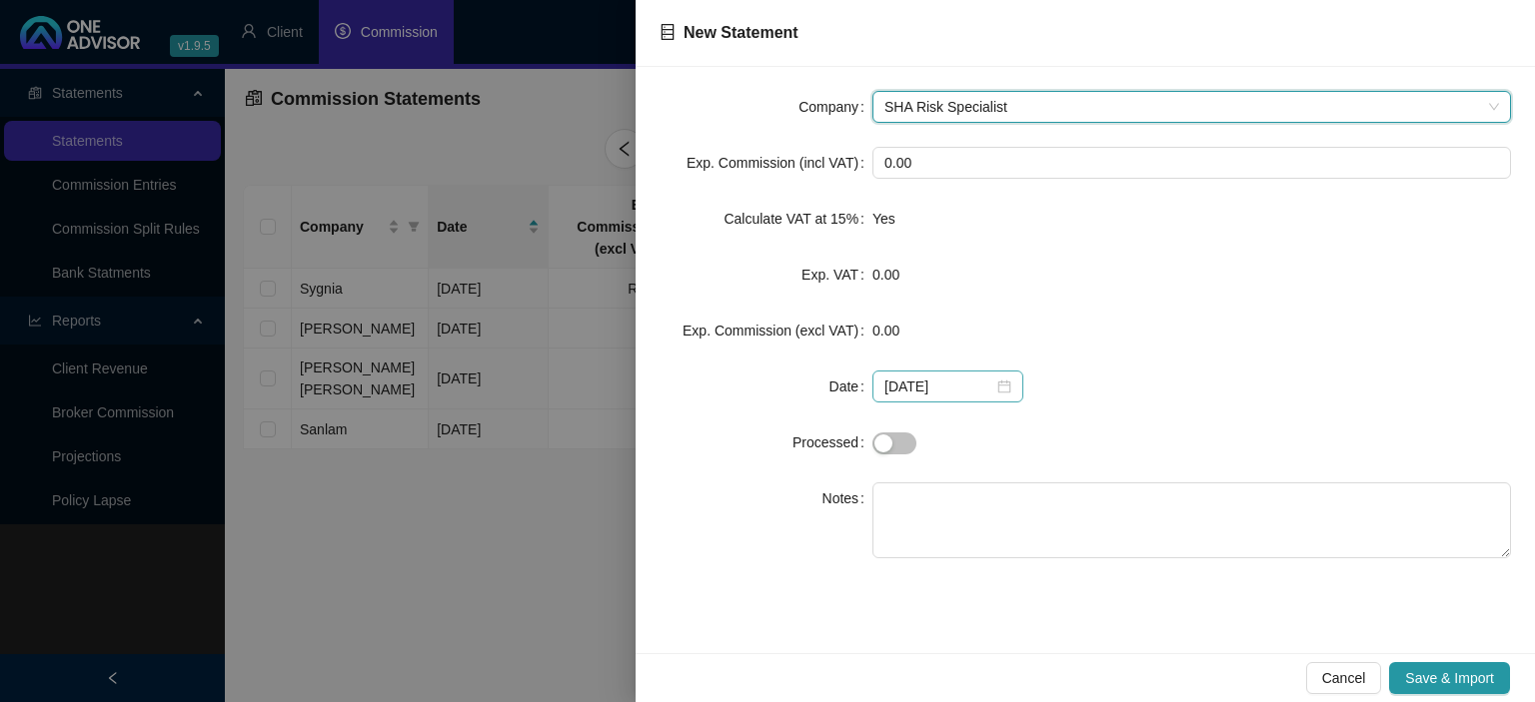
click at [991, 386] on div "[DATE]" at bounding box center [947, 387] width 127 height 22
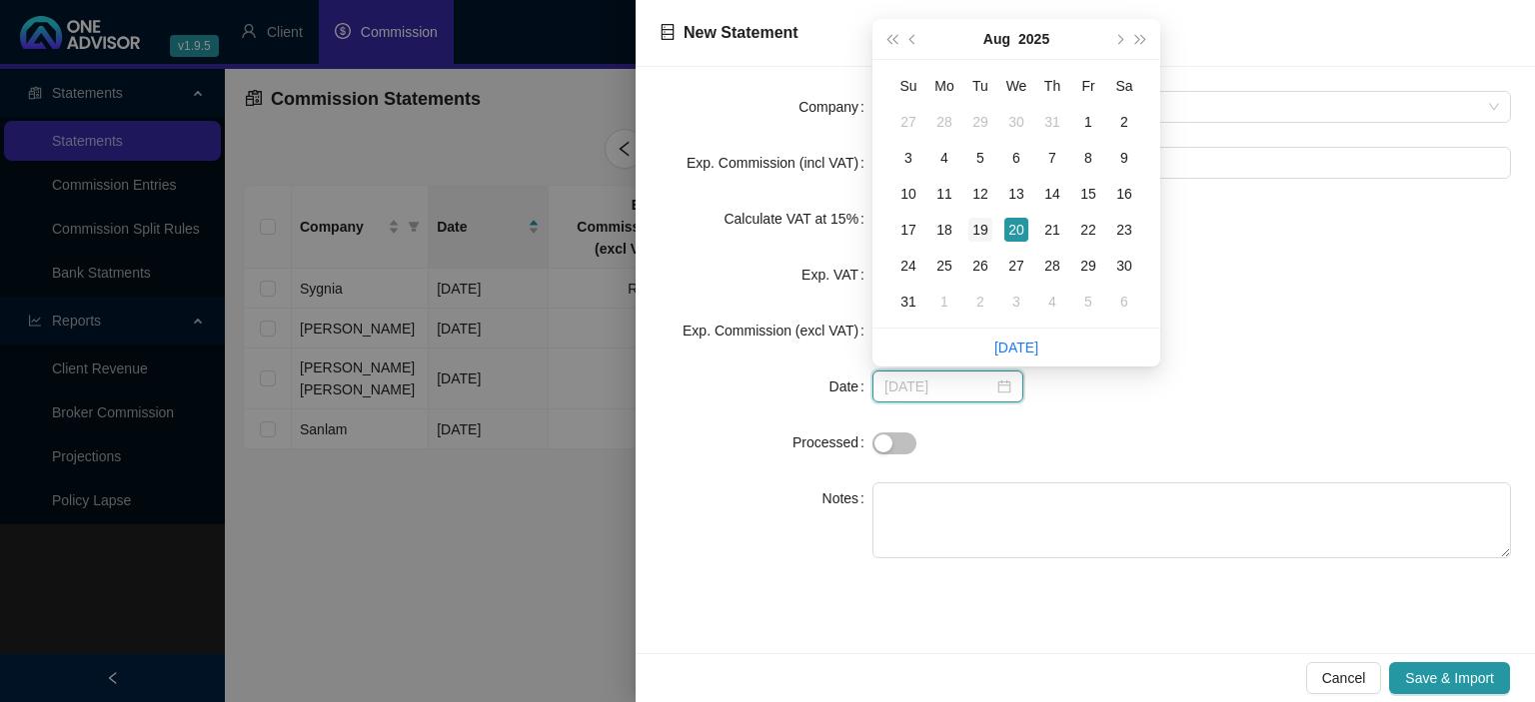
type input "[DATE]"
click at [980, 241] on div "19" at bounding box center [980, 230] width 24 height 24
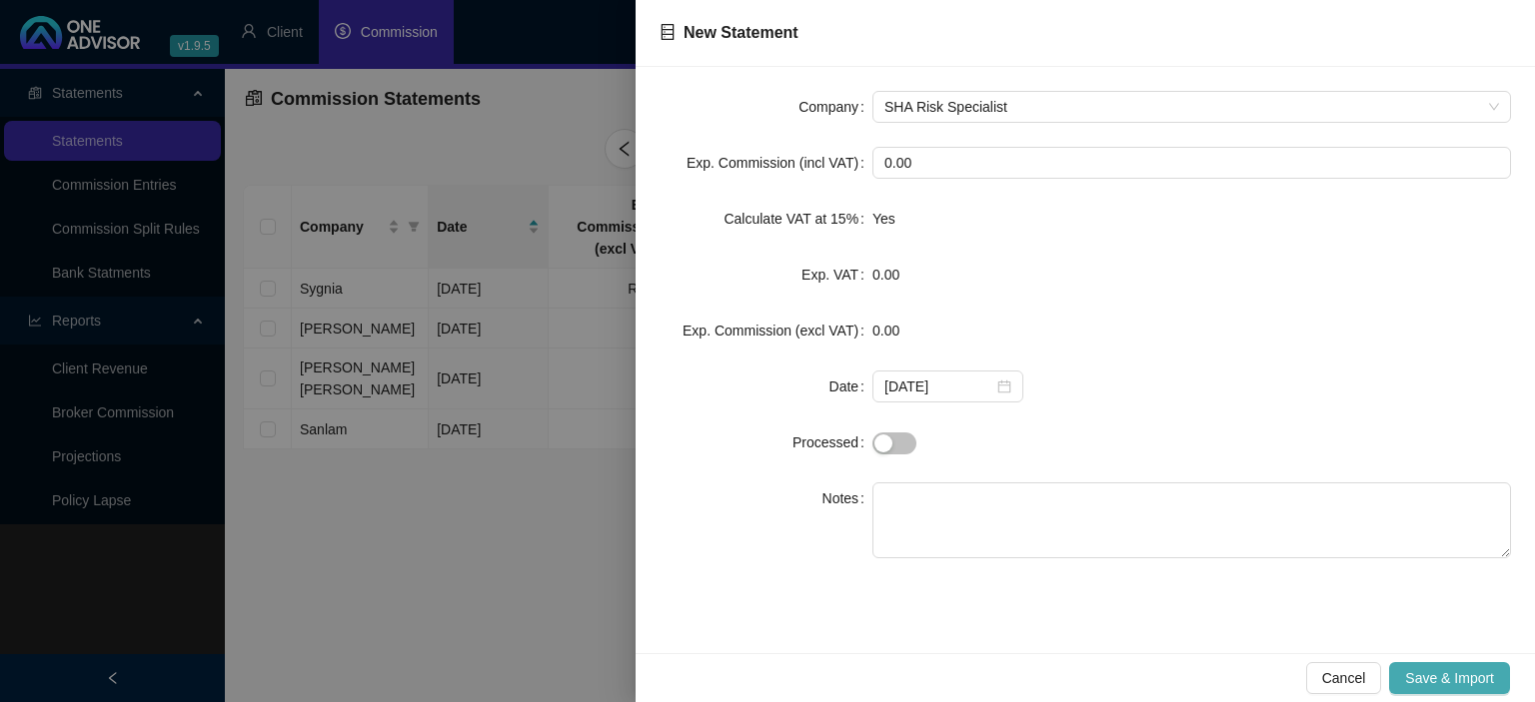
click at [1422, 677] on span "Save & Import" at bounding box center [1449, 678] width 89 height 22
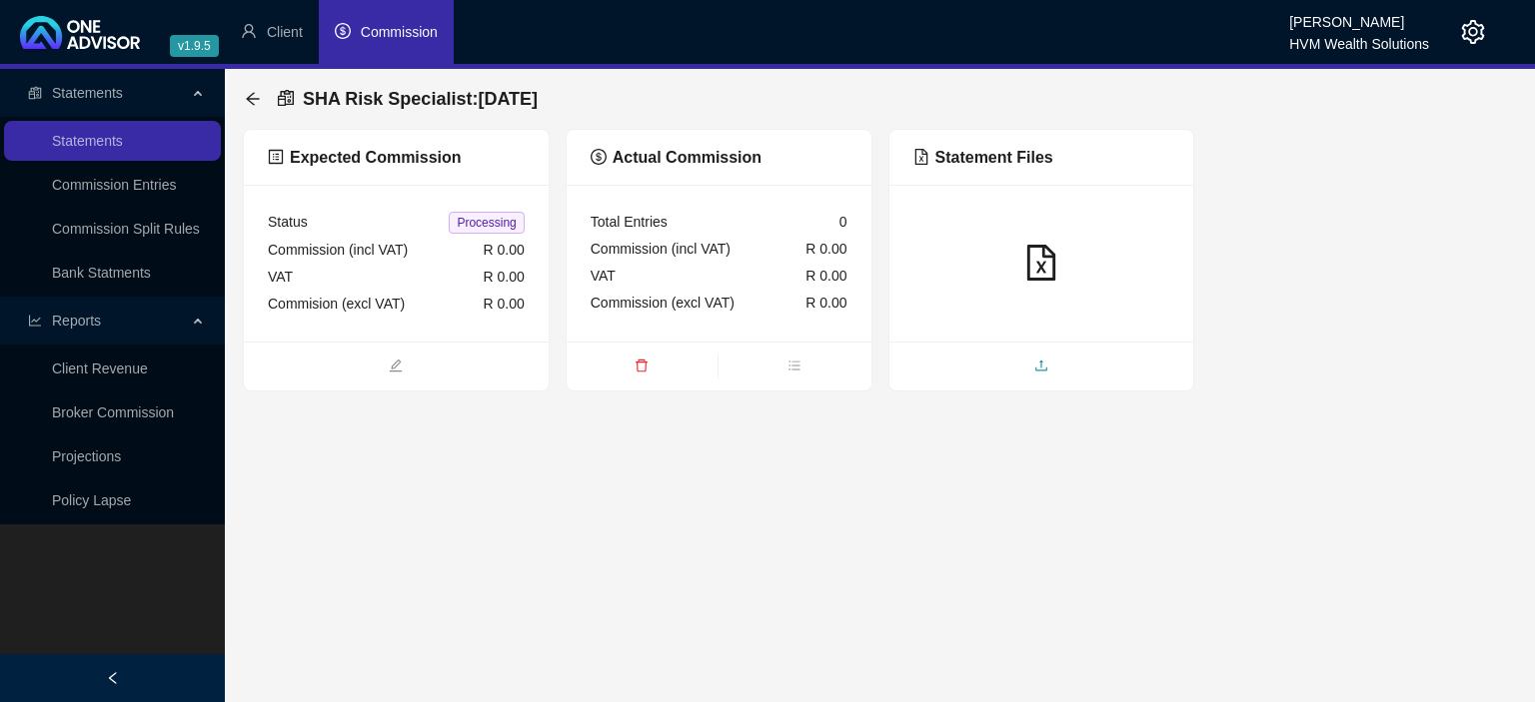
click at [973, 362] on span "upload" at bounding box center [1041, 368] width 305 height 22
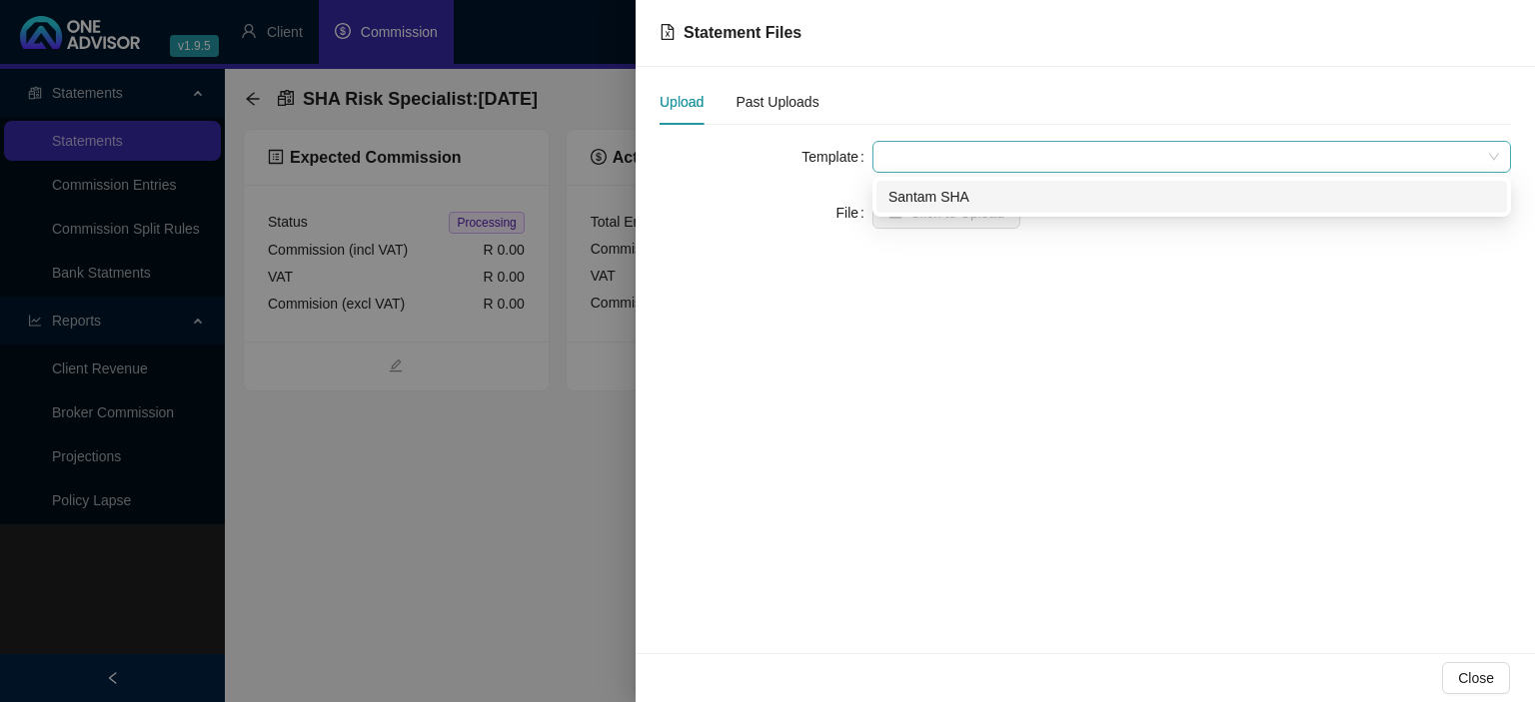
click at [922, 164] on span at bounding box center [1191, 157] width 614 height 30
click at [921, 198] on div "Santam SHA" at bounding box center [1191, 197] width 606 height 22
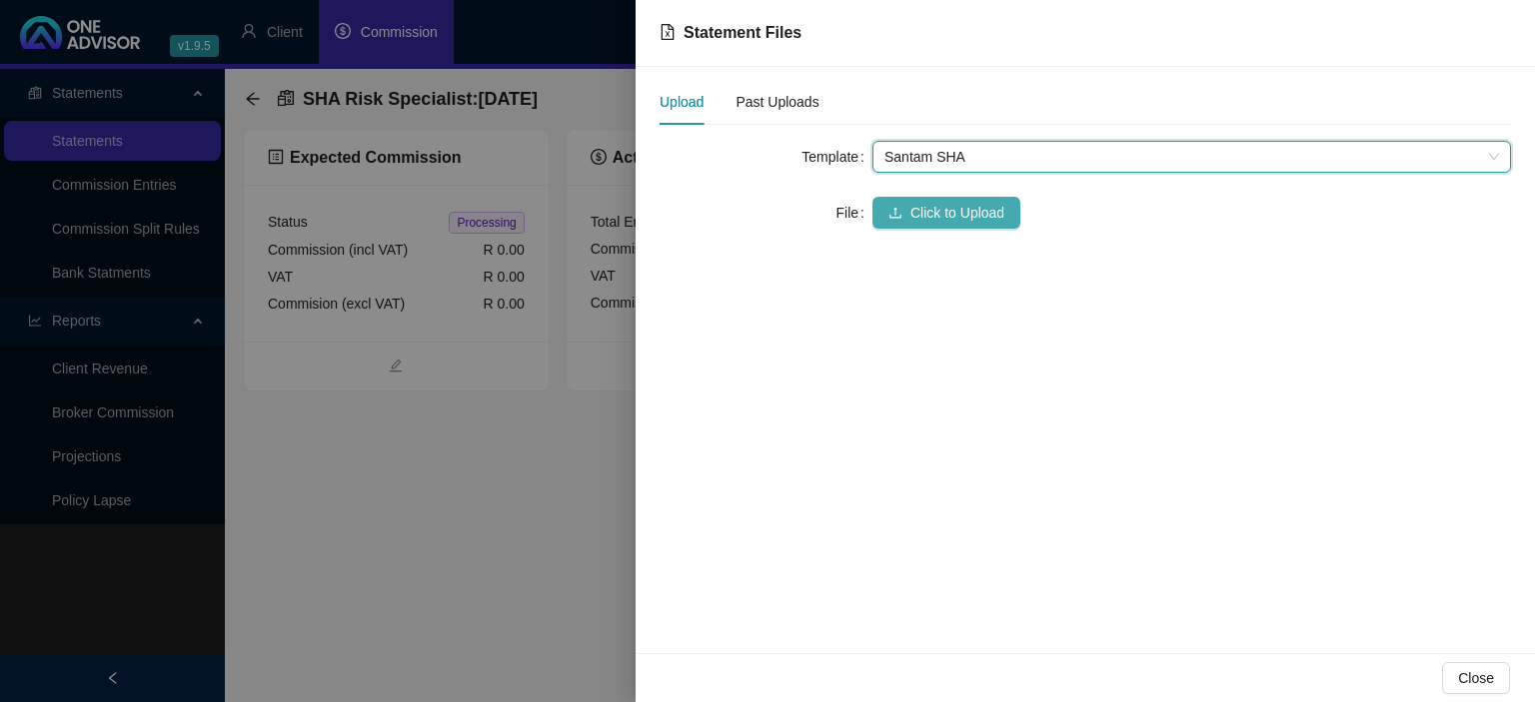
click at [917, 203] on span "Click to Upload" at bounding box center [957, 213] width 94 height 22
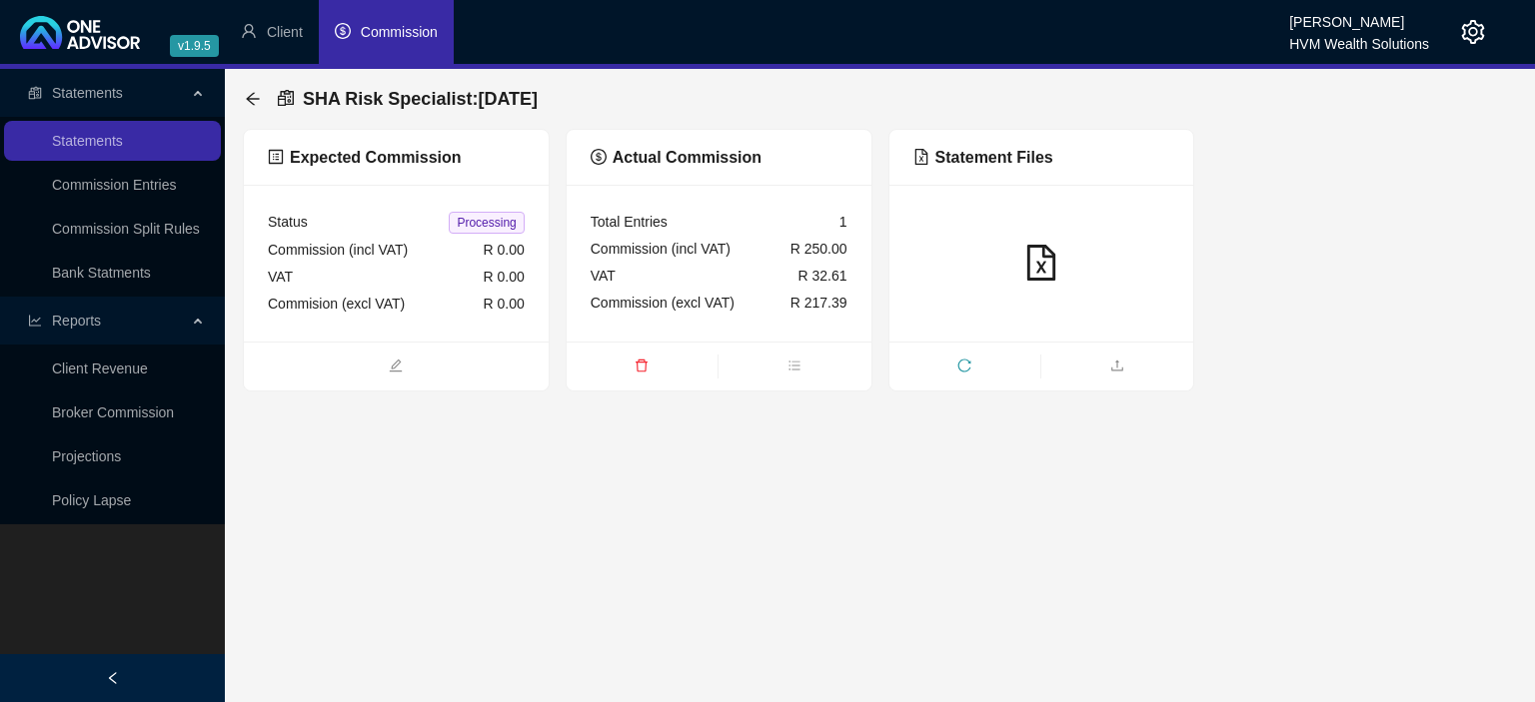
click at [1473, 33] on icon "setting" at bounding box center [1473, 32] width 24 height 24
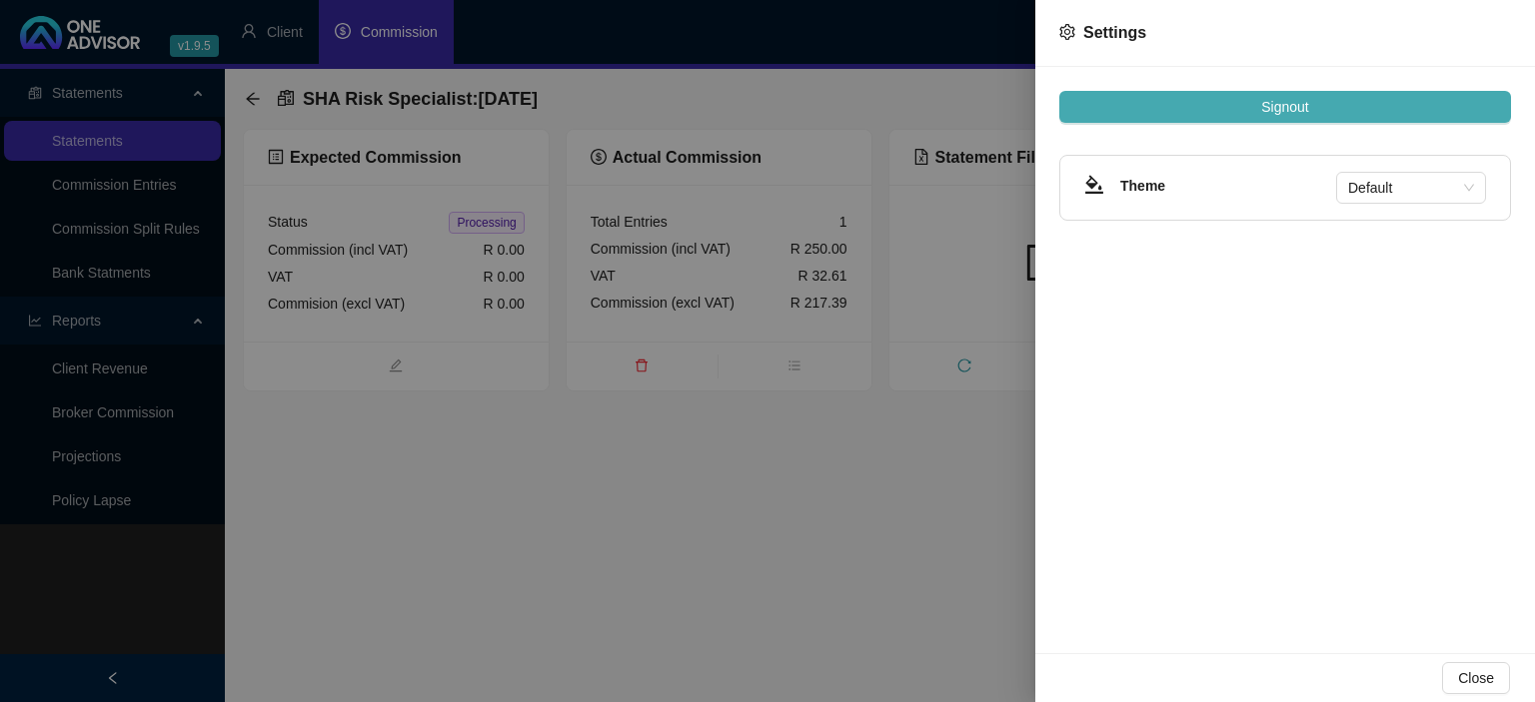
click at [1293, 106] on span "Signout" at bounding box center [1284, 107] width 47 height 22
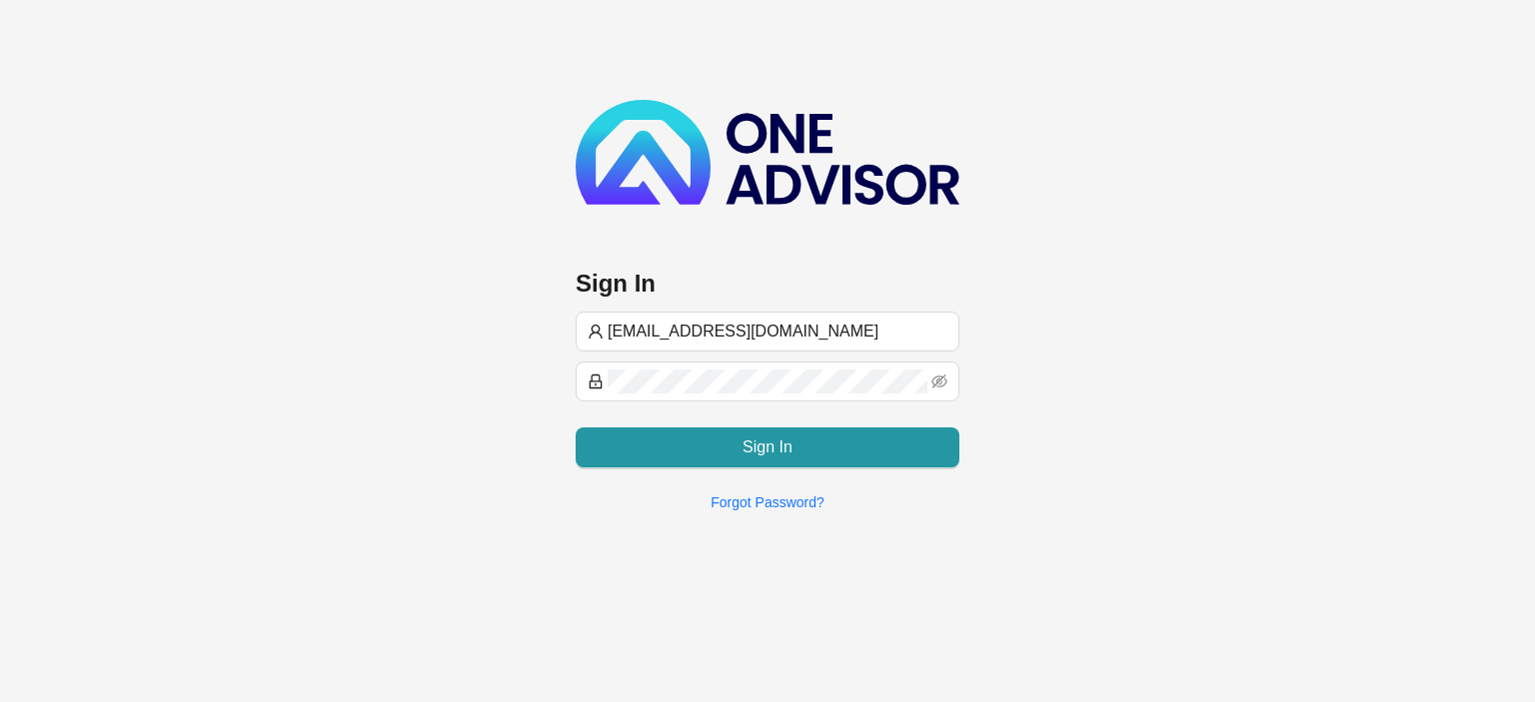
type input "[EMAIL_ADDRESS][DOMAIN_NAME]"
